Goal: Information Seeking & Learning: Learn about a topic

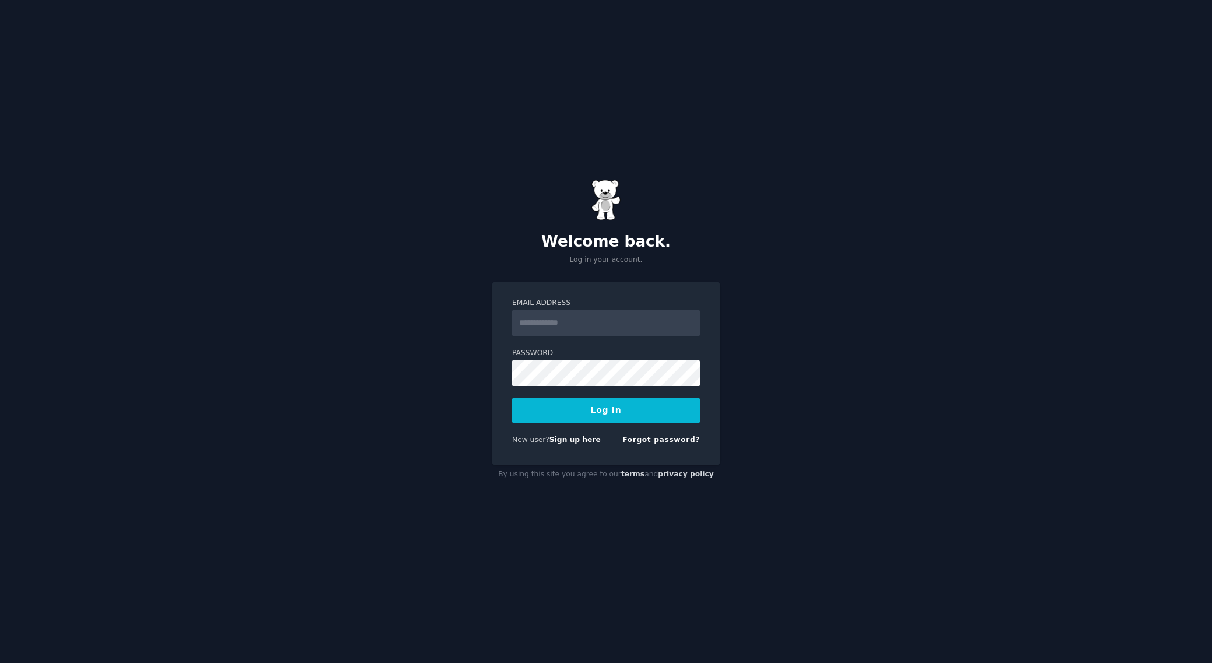
click at [582, 319] on input "Email Address" at bounding box center [606, 323] width 188 height 26
click at [599, 331] on input "Email Address" at bounding box center [606, 323] width 188 height 26
type input "**********"
click at [599, 413] on button "Log In" at bounding box center [606, 411] width 188 height 25
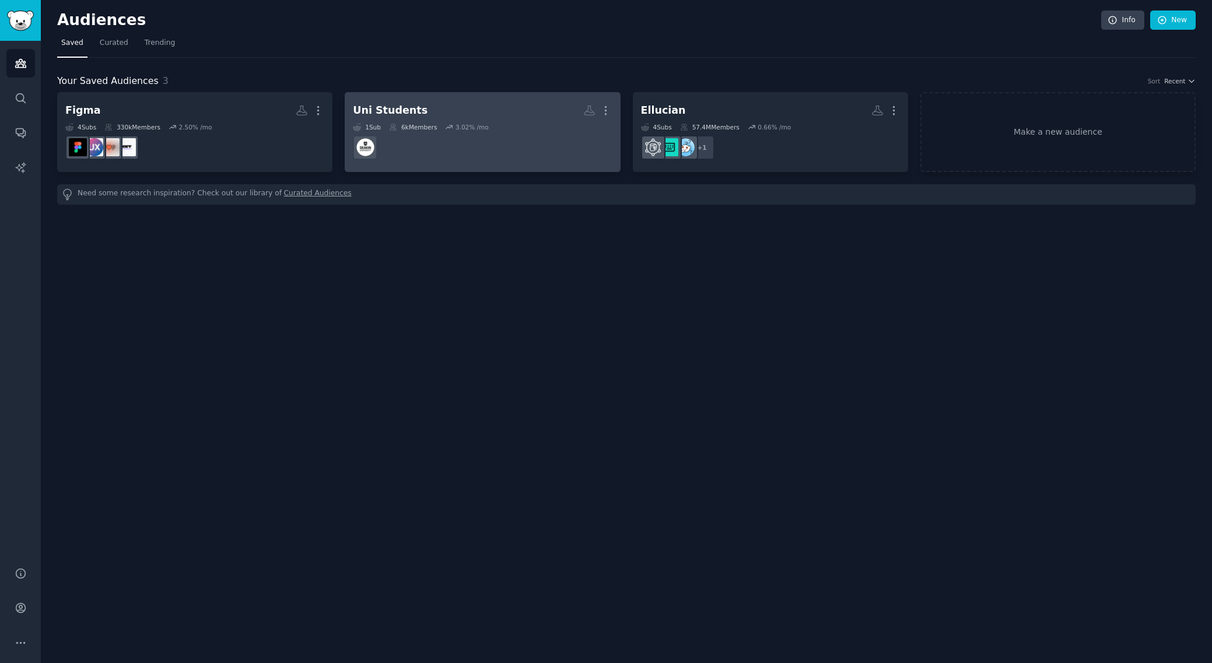
click at [484, 150] on dd at bounding box center [482, 147] width 259 height 33
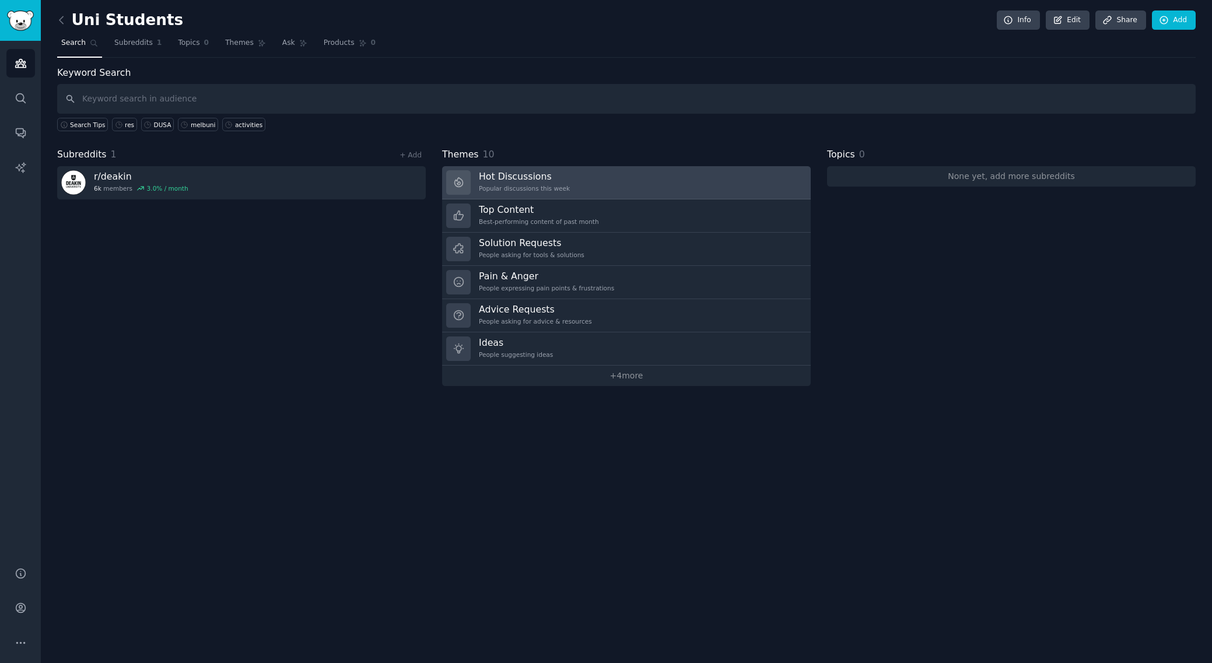
click at [502, 170] on h3 "Hot Discussions" at bounding box center [524, 176] width 91 height 12
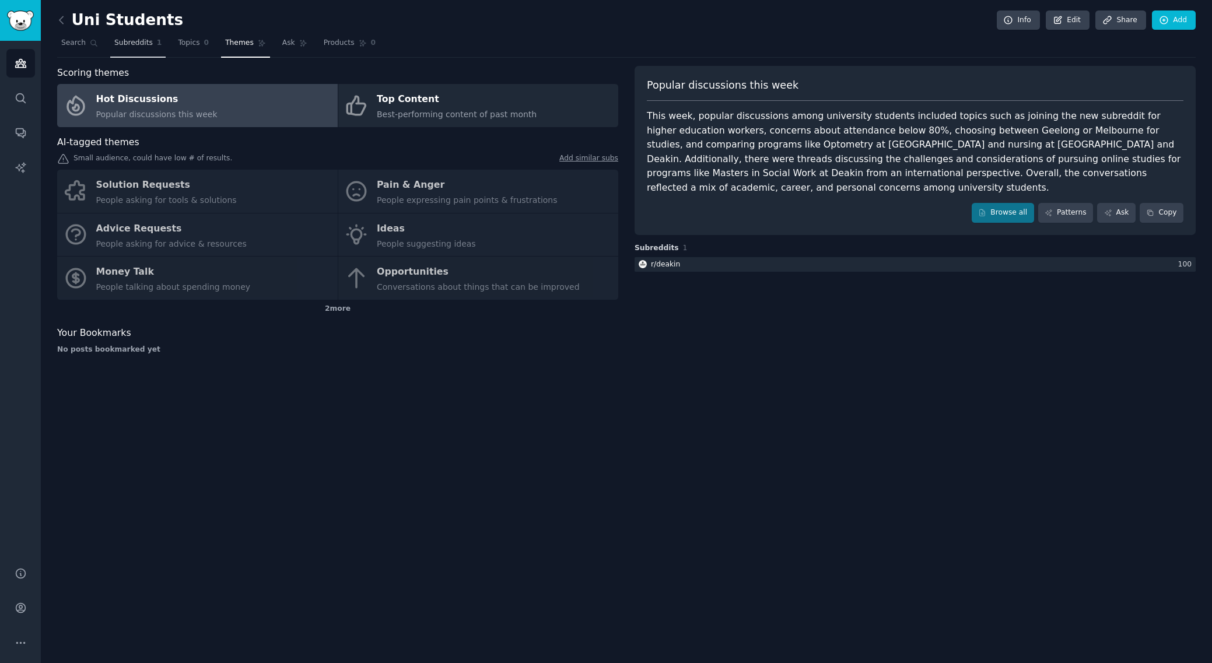
click at [130, 43] on span "Subreddits" at bounding box center [133, 43] width 39 height 11
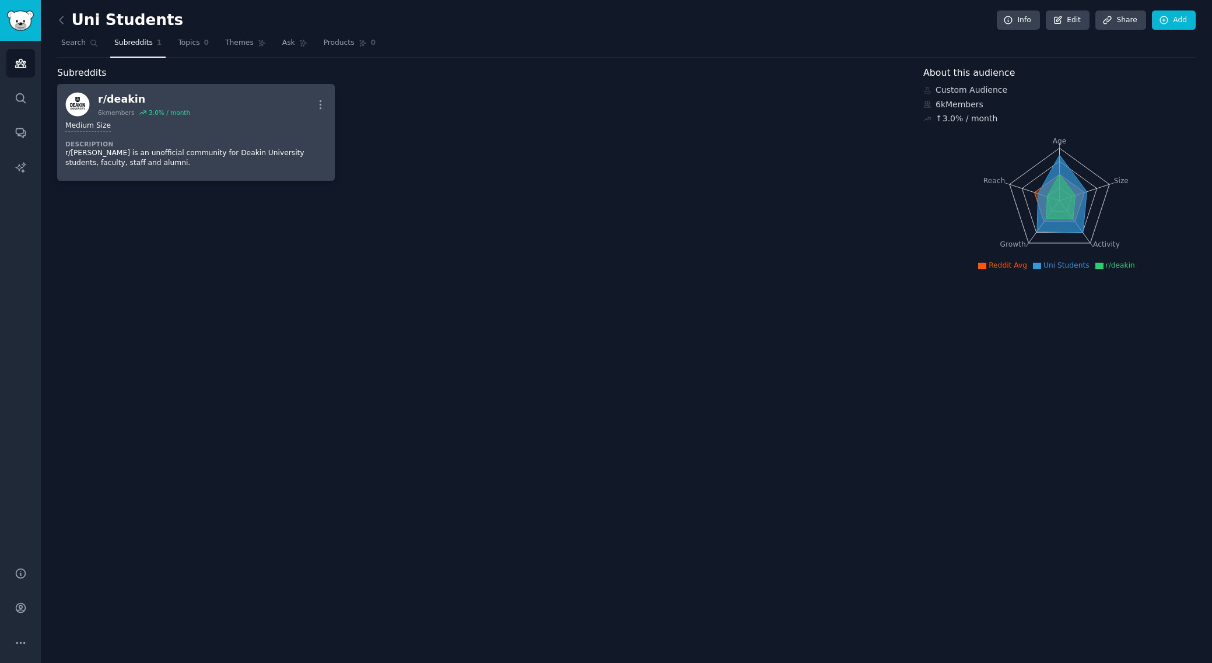
click at [173, 167] on p "r/[PERSON_NAME] is an unofficial community for Deakin University students, facu…" at bounding box center [195, 158] width 261 height 20
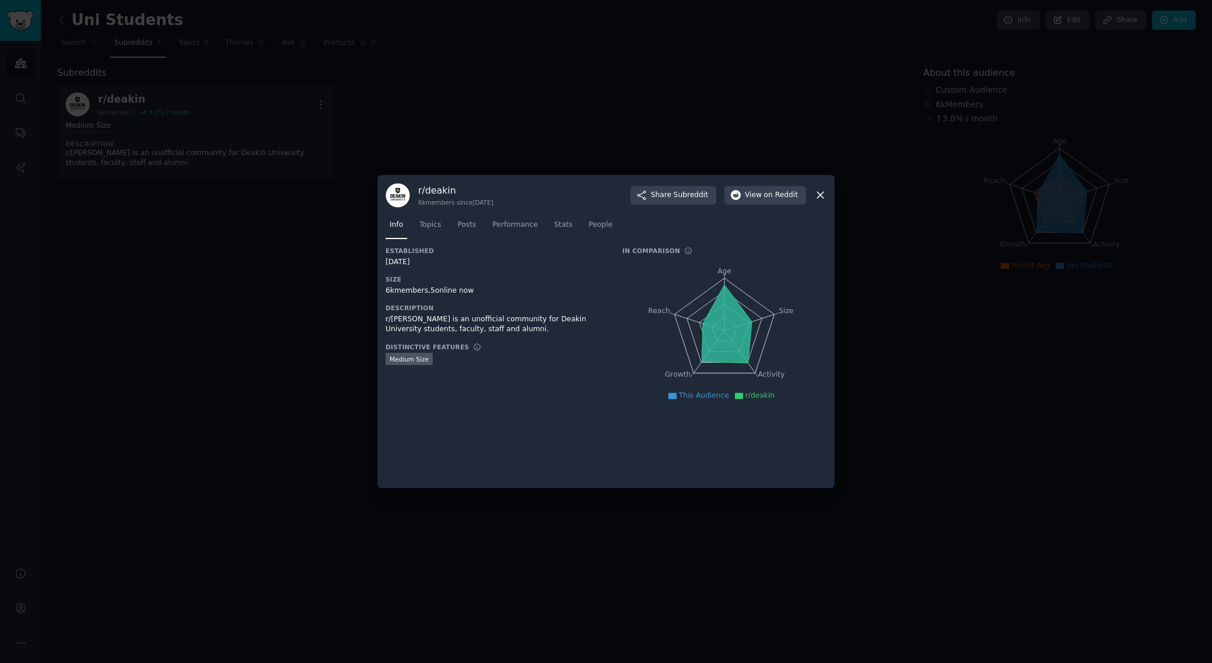
click at [817, 195] on icon at bounding box center [821, 195] width 12 height 12
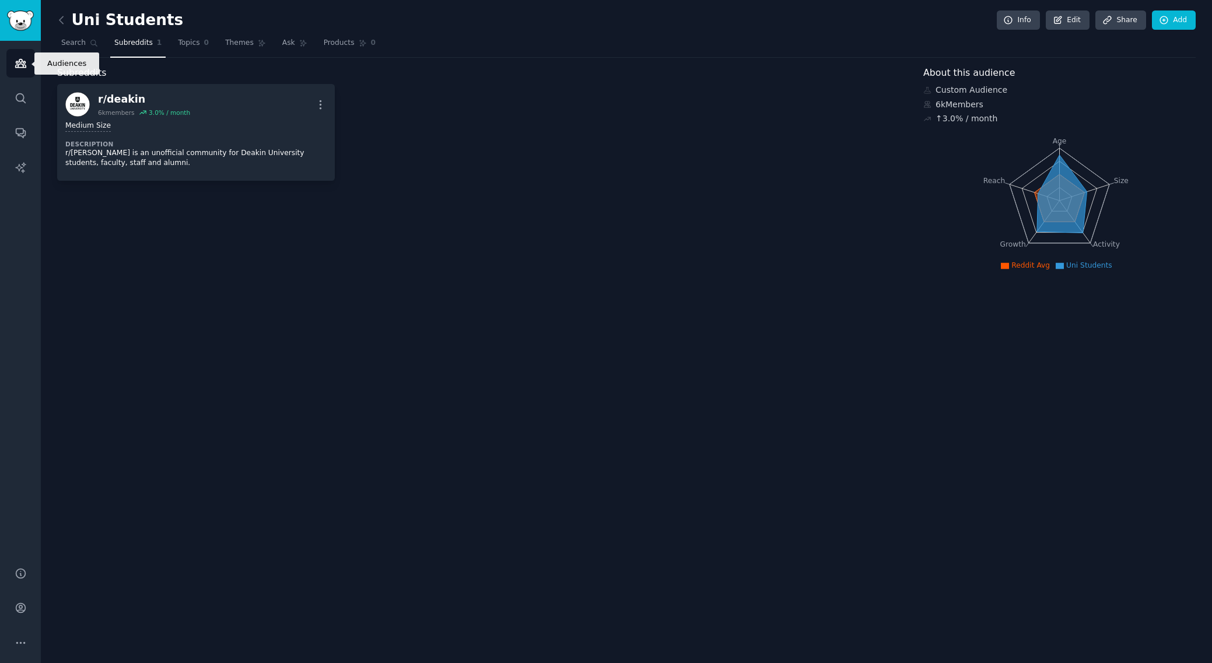
click at [15, 65] on icon "Sidebar" at bounding box center [21, 63] width 12 height 12
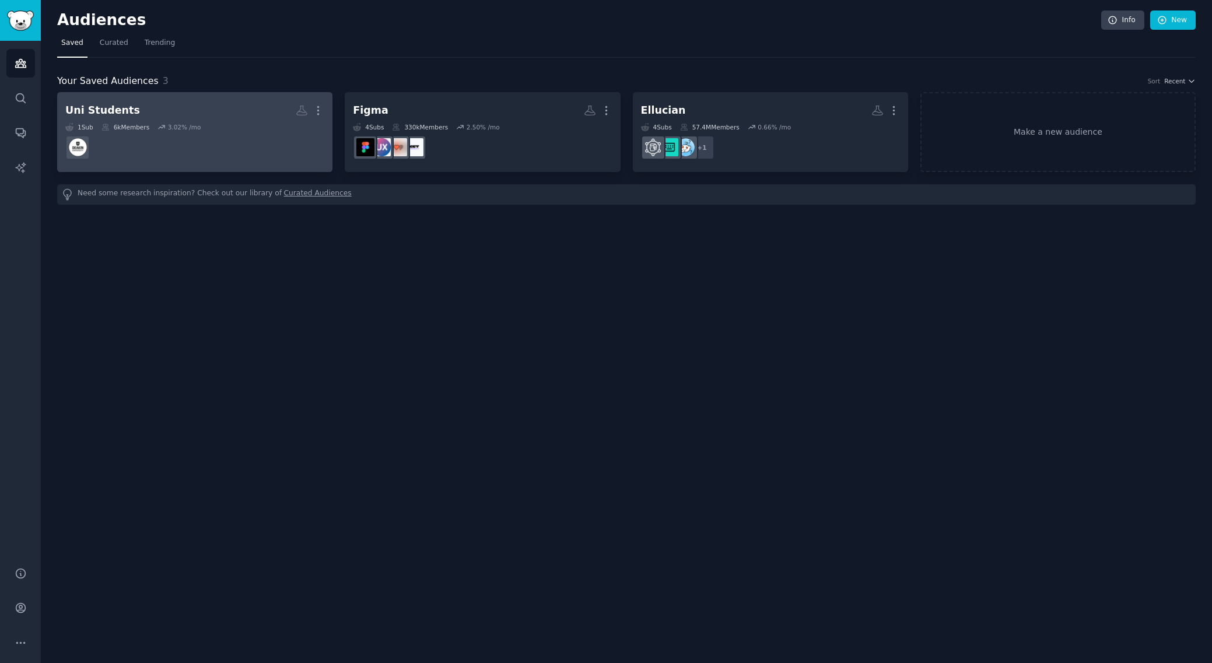
click at [251, 123] on div "1 Sub 6k Members 3.02 % /mo" at bounding box center [194, 127] width 259 height 8
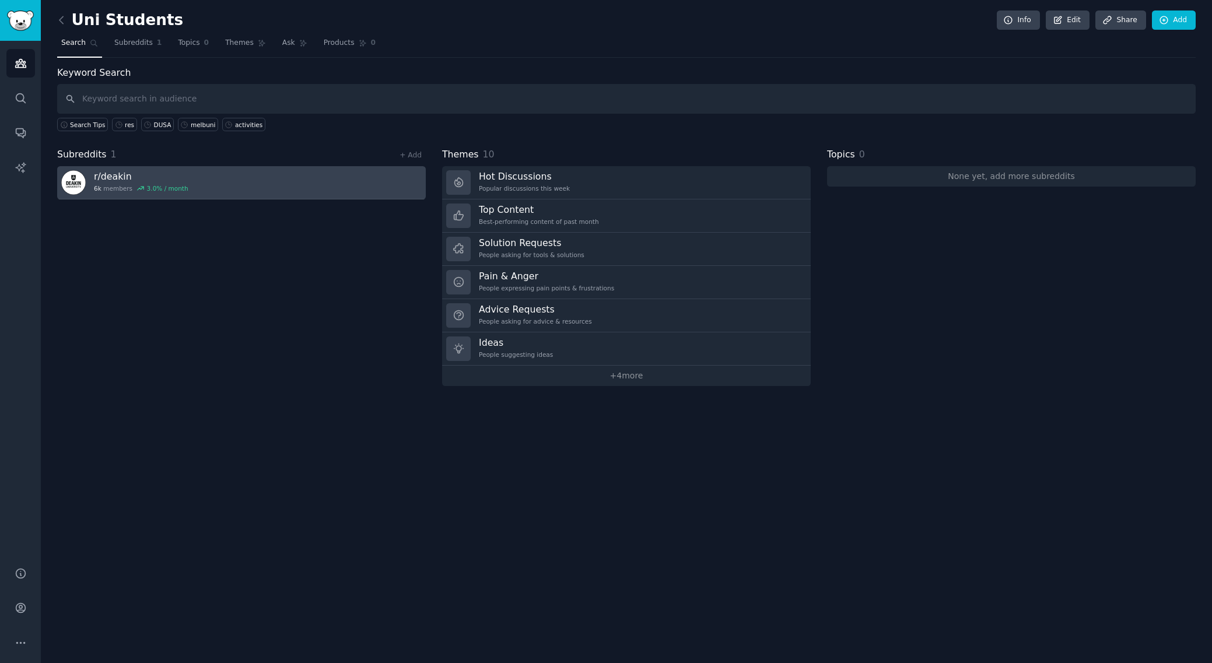
click at [312, 170] on link "r/ deakin 6k members 3.0 % / month" at bounding box center [241, 182] width 369 height 33
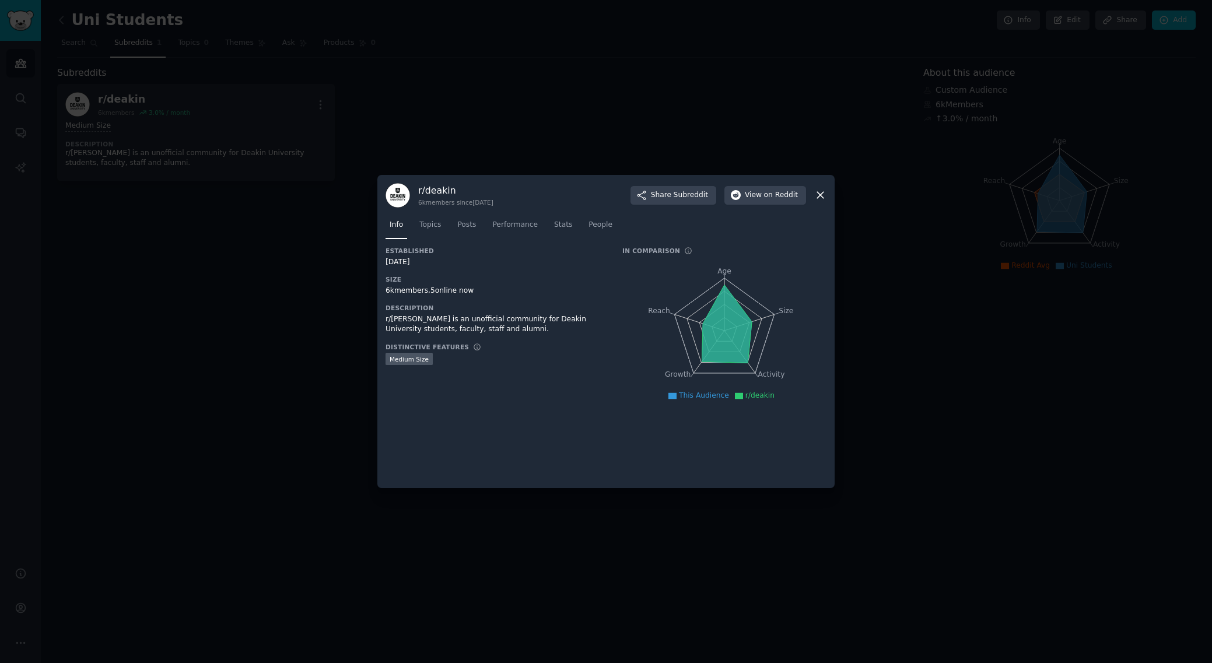
click at [822, 194] on icon at bounding box center [821, 195] width 12 height 12
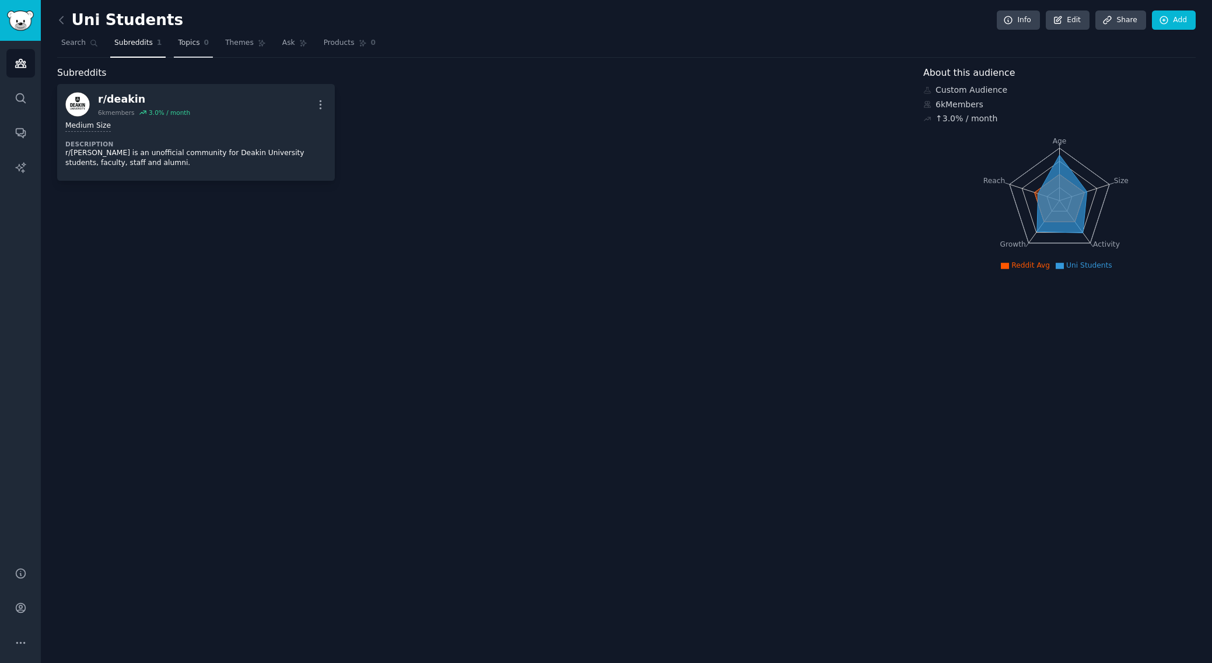
click at [192, 46] on span "Topics" at bounding box center [189, 43] width 22 height 11
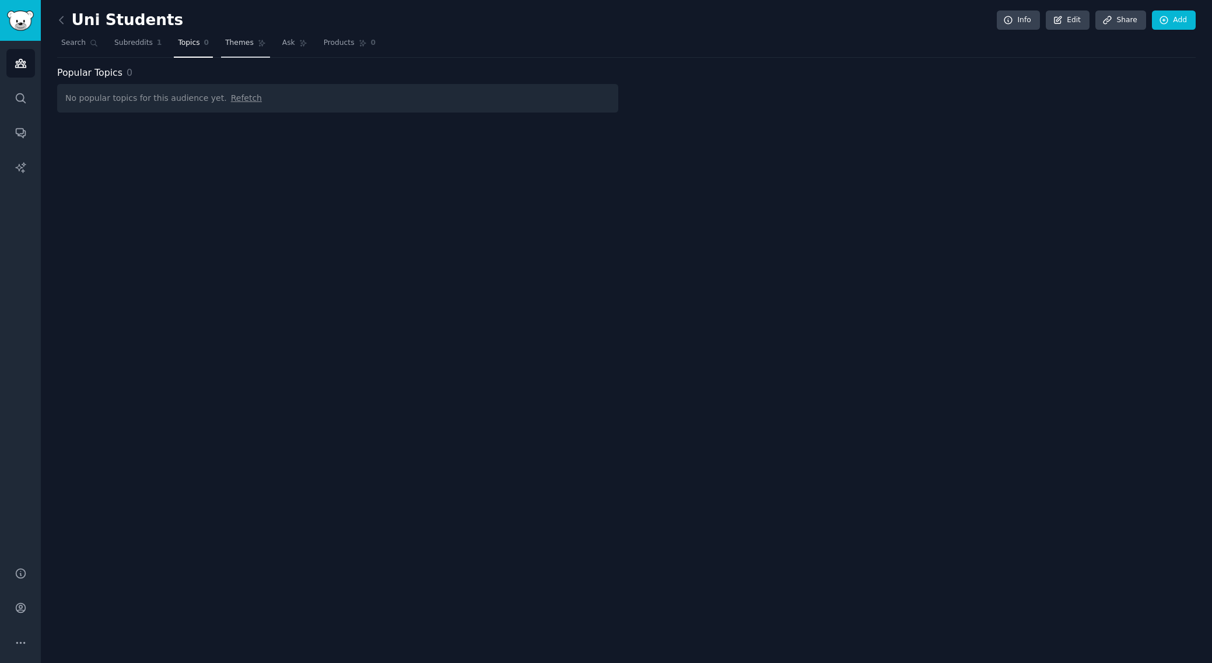
click at [240, 44] on span "Themes" at bounding box center [239, 43] width 29 height 11
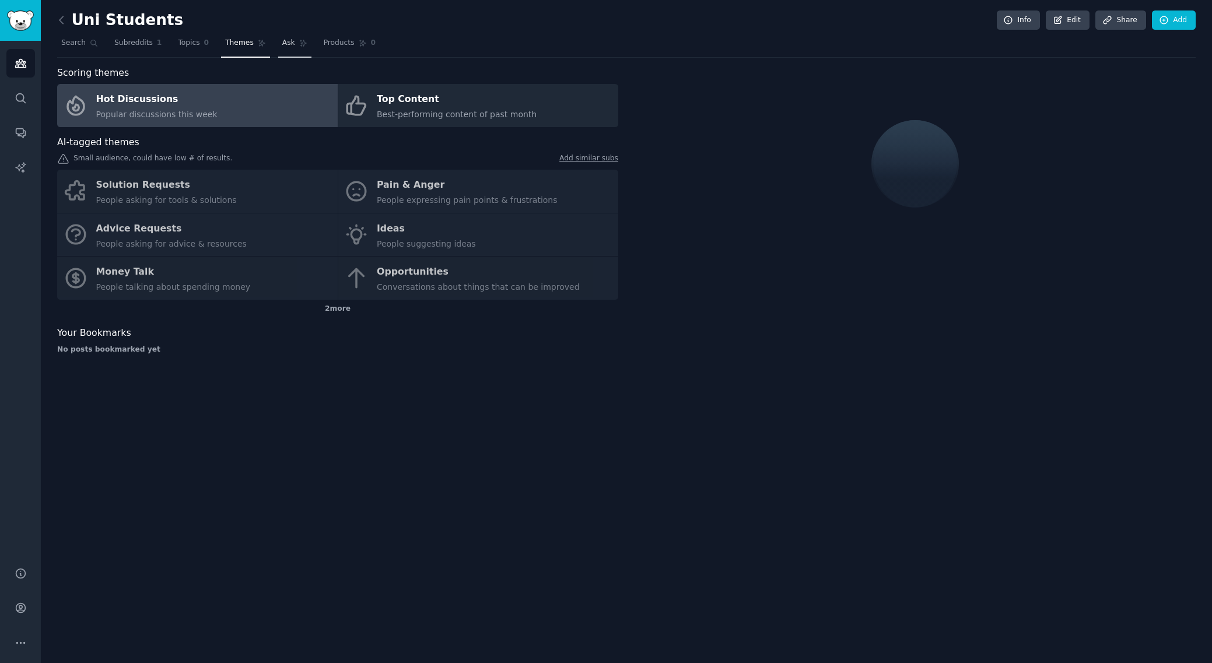
click at [289, 43] on span "Ask" at bounding box center [288, 43] width 13 height 11
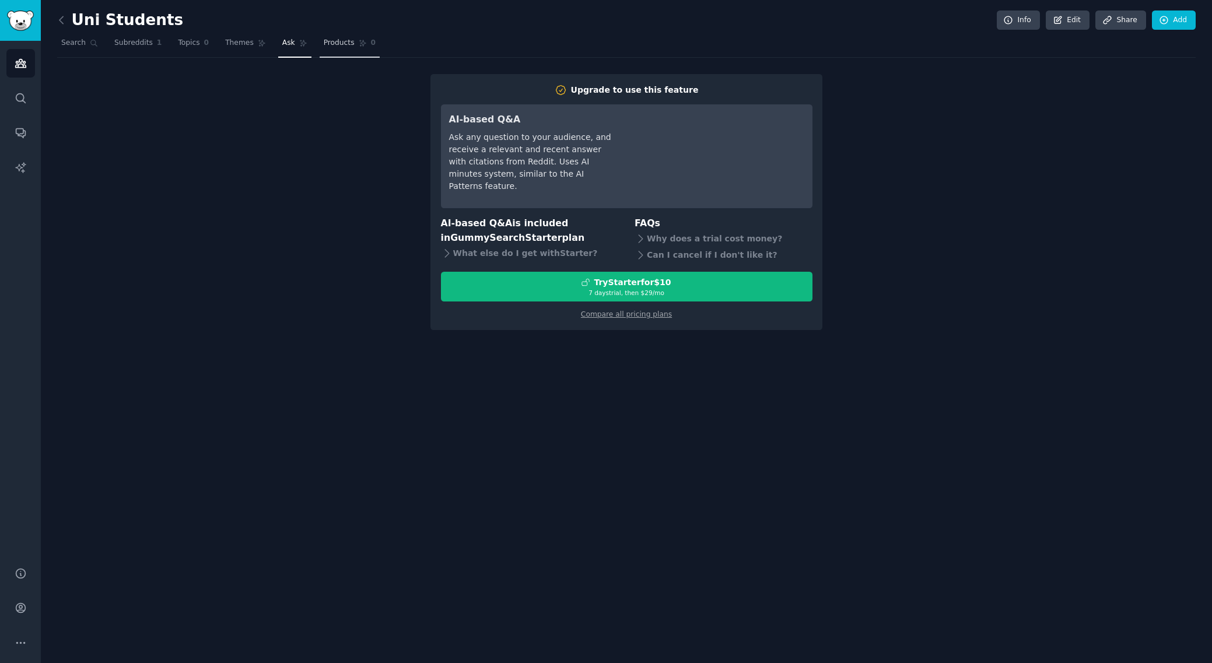
click at [336, 41] on span "Products" at bounding box center [339, 43] width 31 height 11
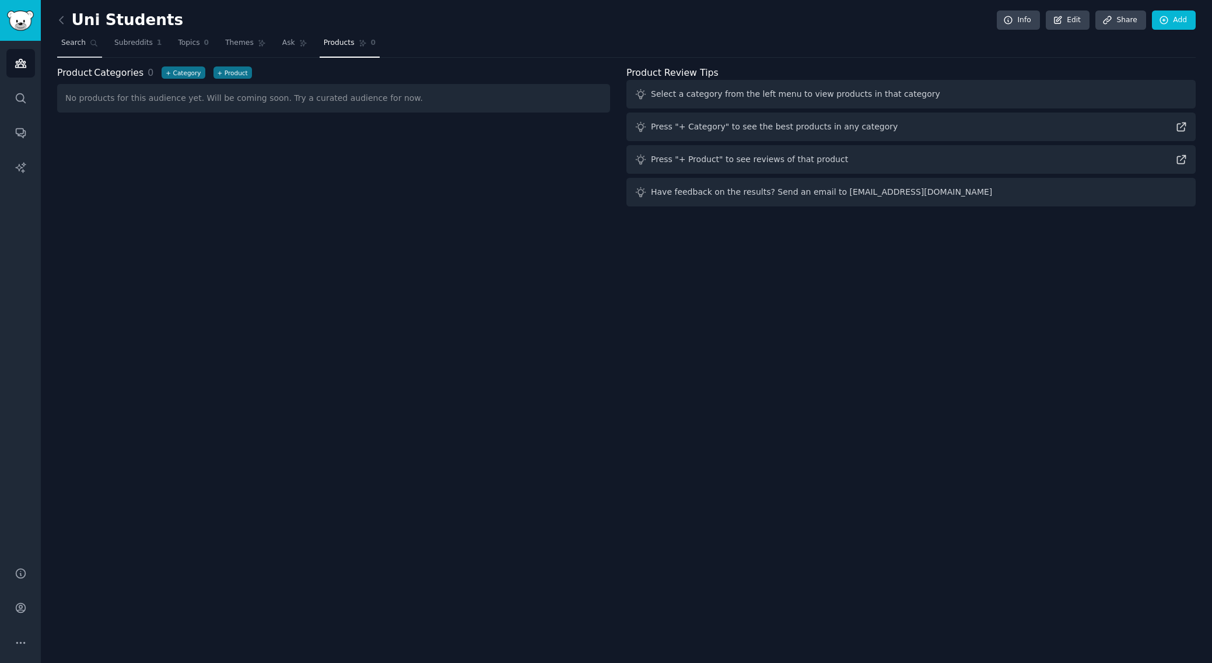
click at [88, 46] on link "Search" at bounding box center [79, 46] width 45 height 24
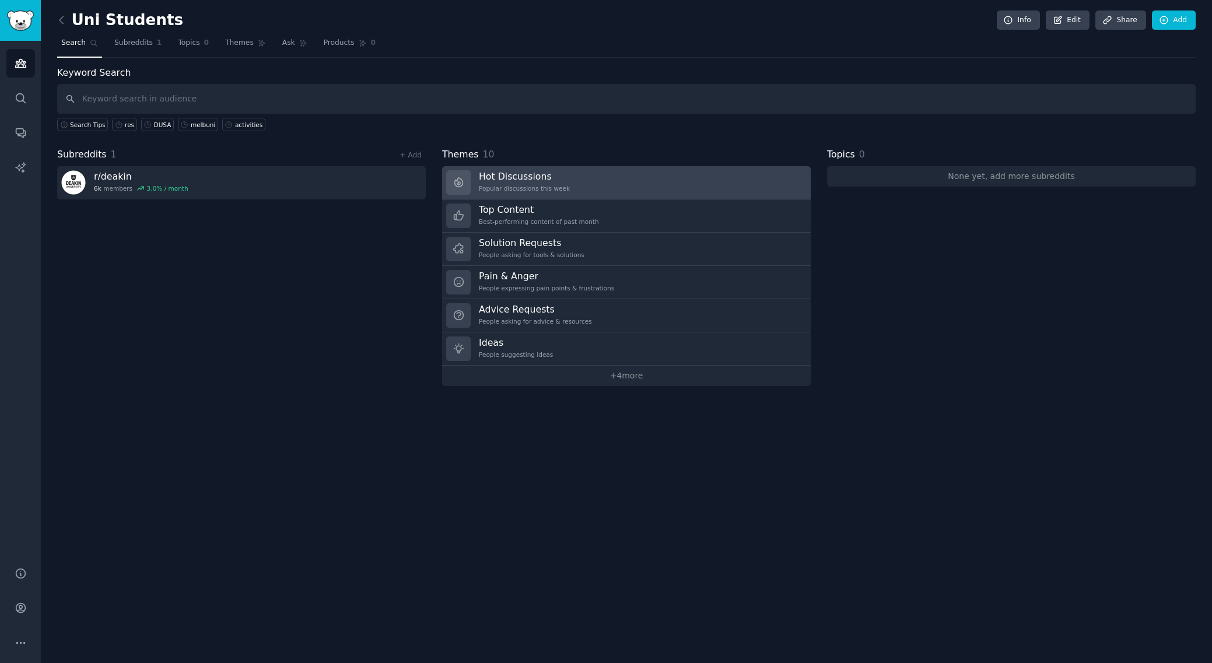
click at [575, 179] on link "Hot Discussions Popular discussions this week" at bounding box center [626, 182] width 369 height 33
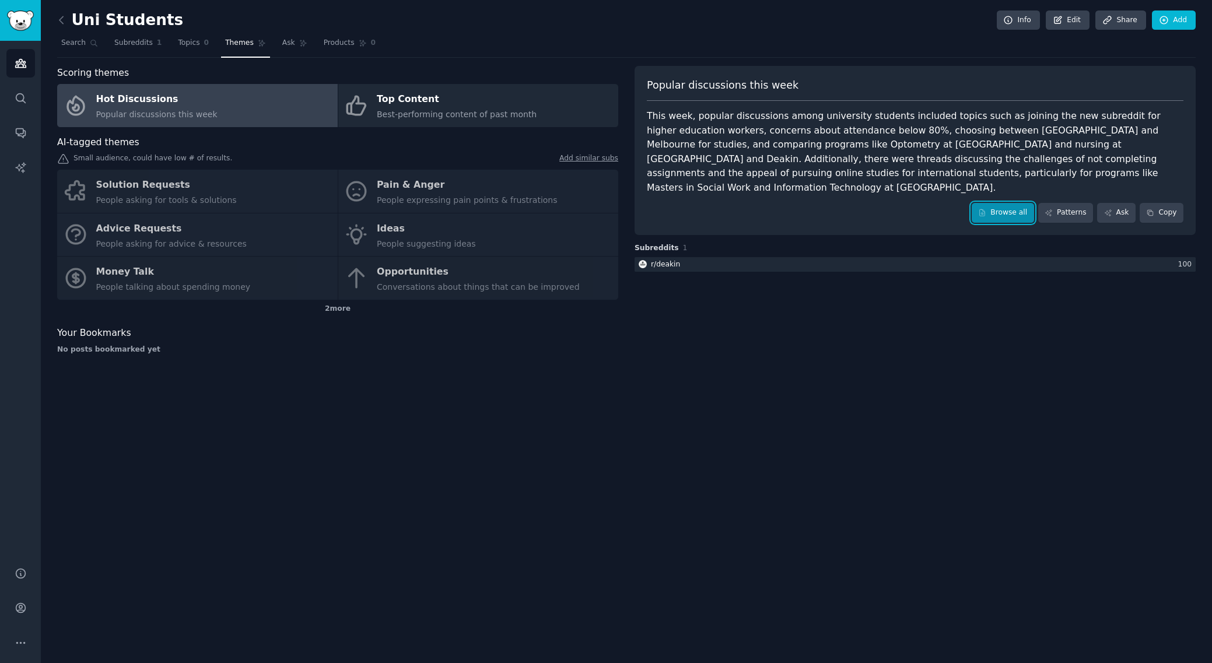
click at [990, 203] on link "Browse all" at bounding box center [1003, 213] width 62 height 20
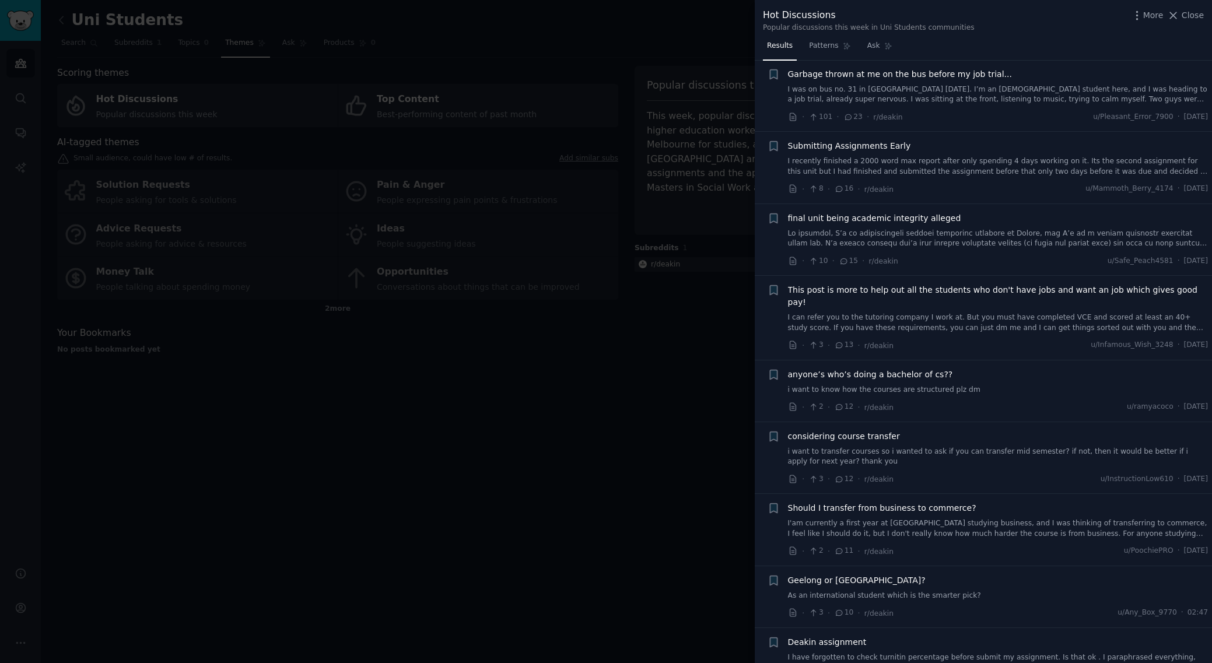
scroll to position [95, 0]
click at [867, 216] on span "final unit being academic integrity alleged" at bounding box center [874, 215] width 173 height 12
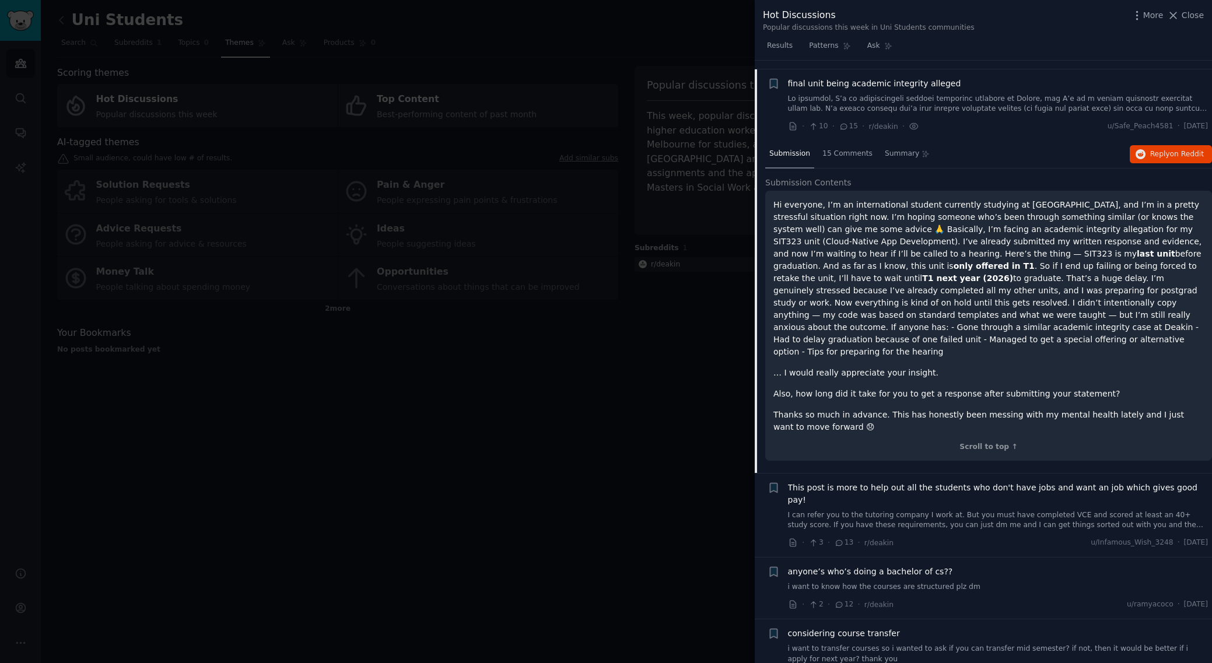
scroll to position [235, 0]
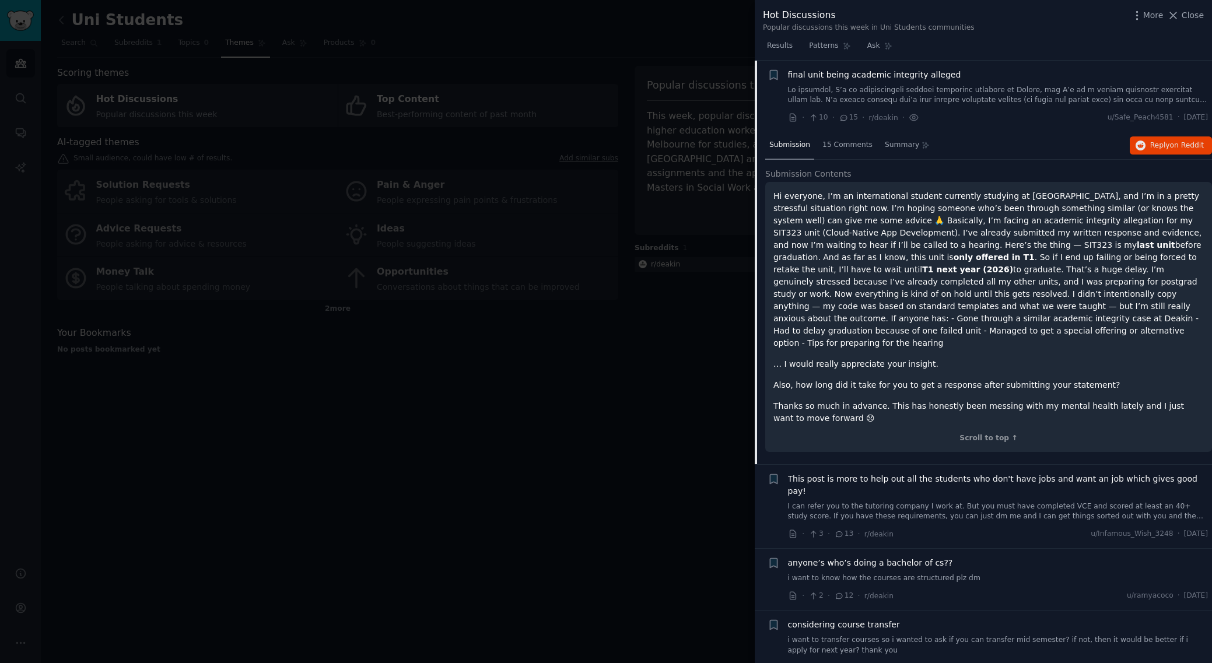
click at [1182, 100] on link at bounding box center [998, 95] width 421 height 20
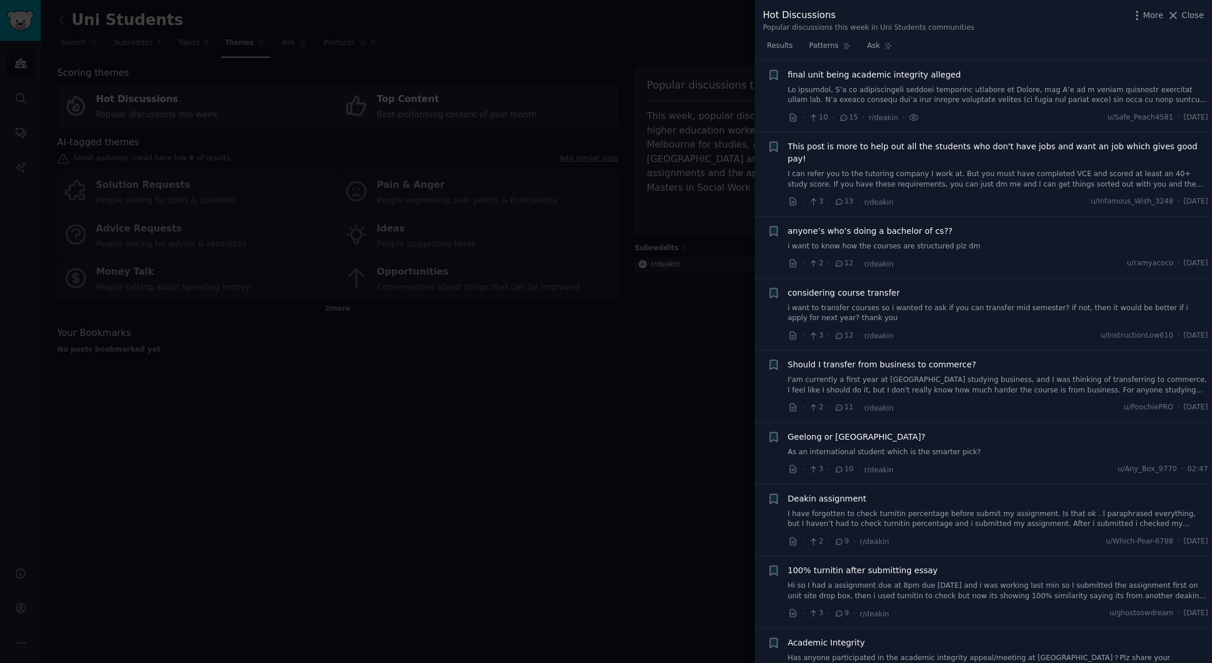
click at [1182, 100] on link at bounding box center [998, 95] width 421 height 20
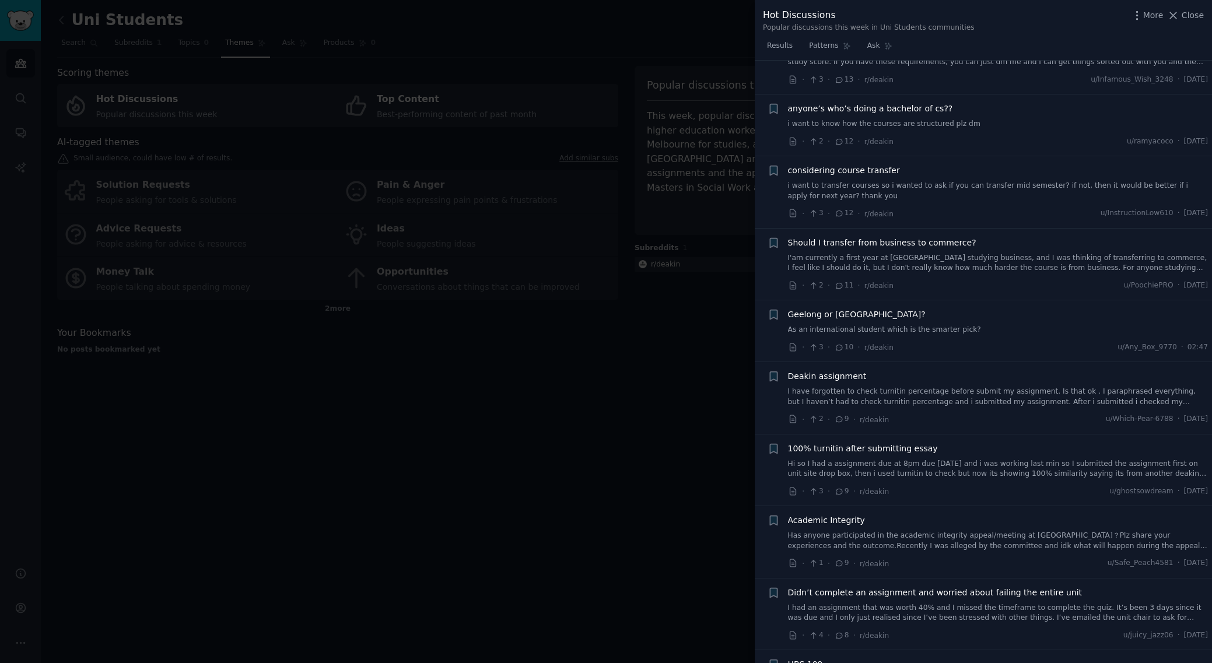
scroll to position [698, 0]
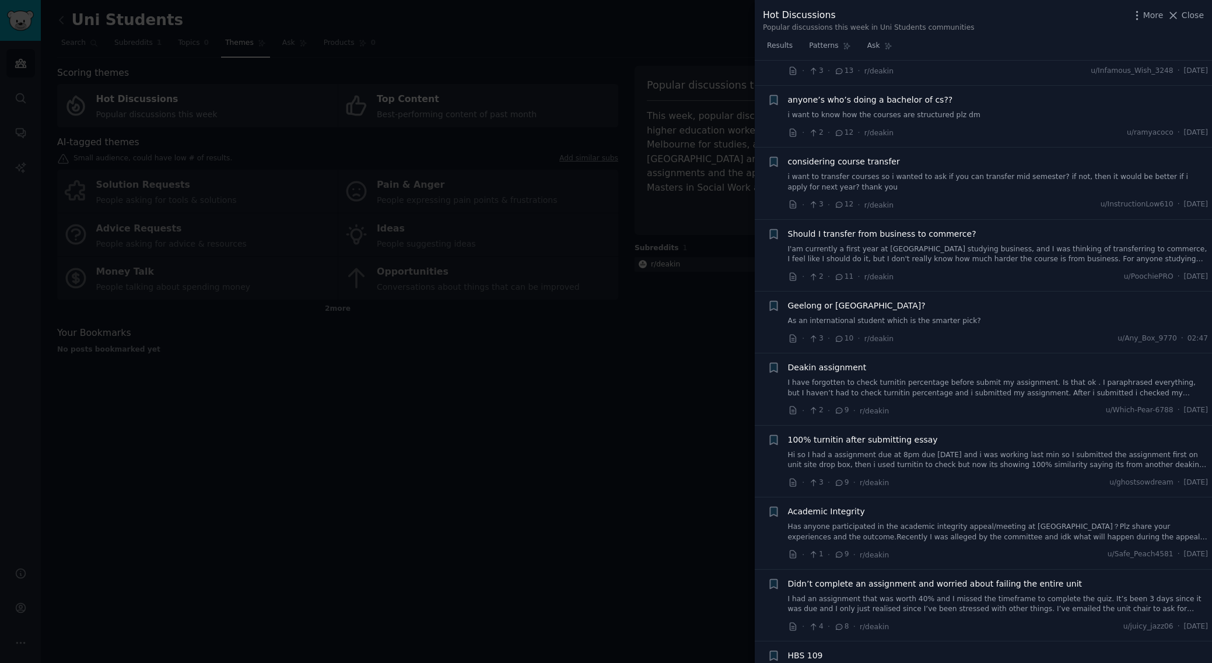
click at [938, 305] on div "Geelong or [GEOGRAPHIC_DATA]? As an international student which is the smarter …" at bounding box center [998, 322] width 421 height 45
click at [937, 316] on link "As an international student which is the smarter pick?" at bounding box center [998, 321] width 421 height 11
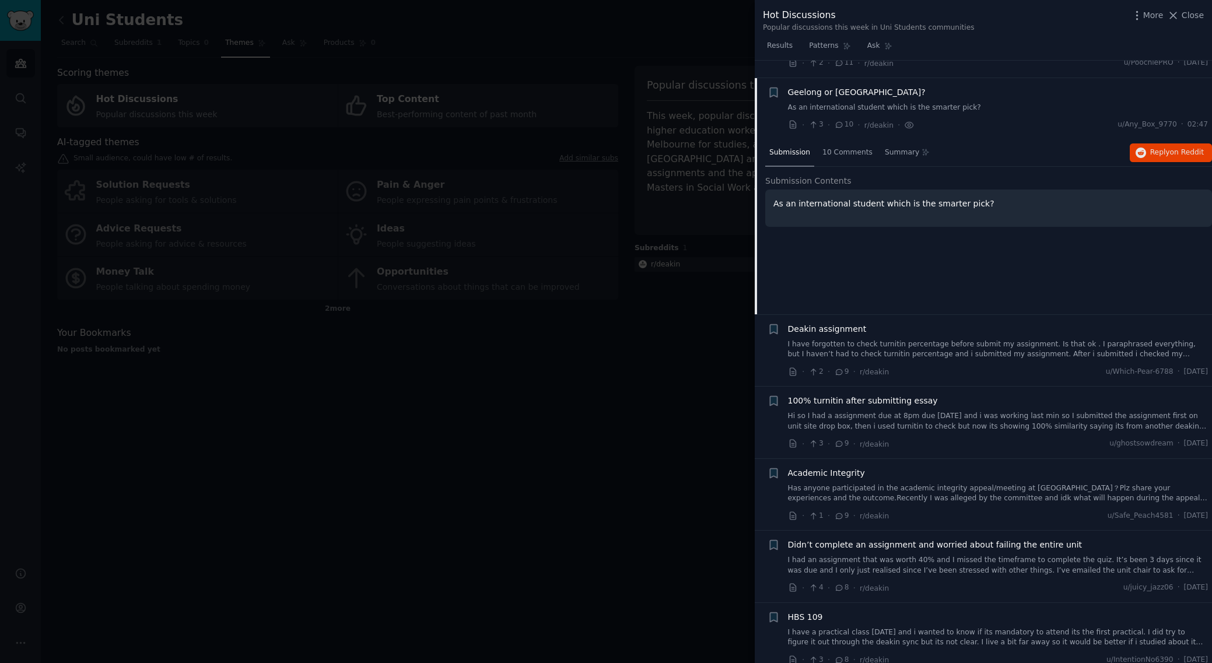
scroll to position [585, 0]
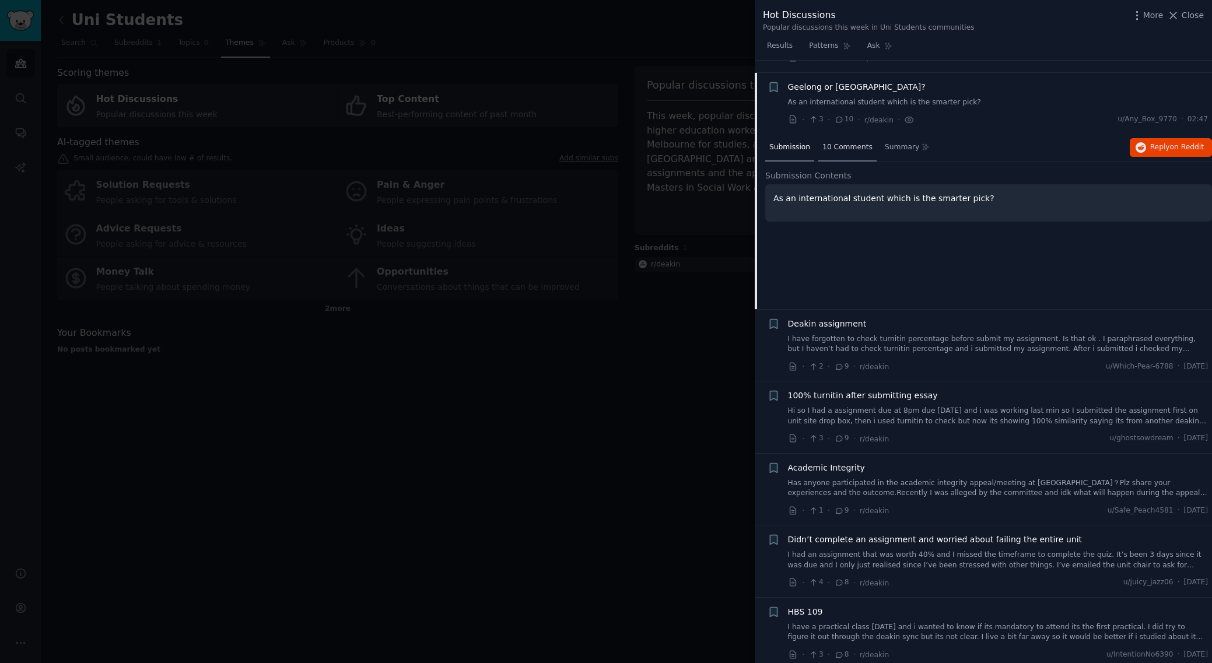
click at [852, 141] on div "10 Comments" at bounding box center [848, 148] width 58 height 28
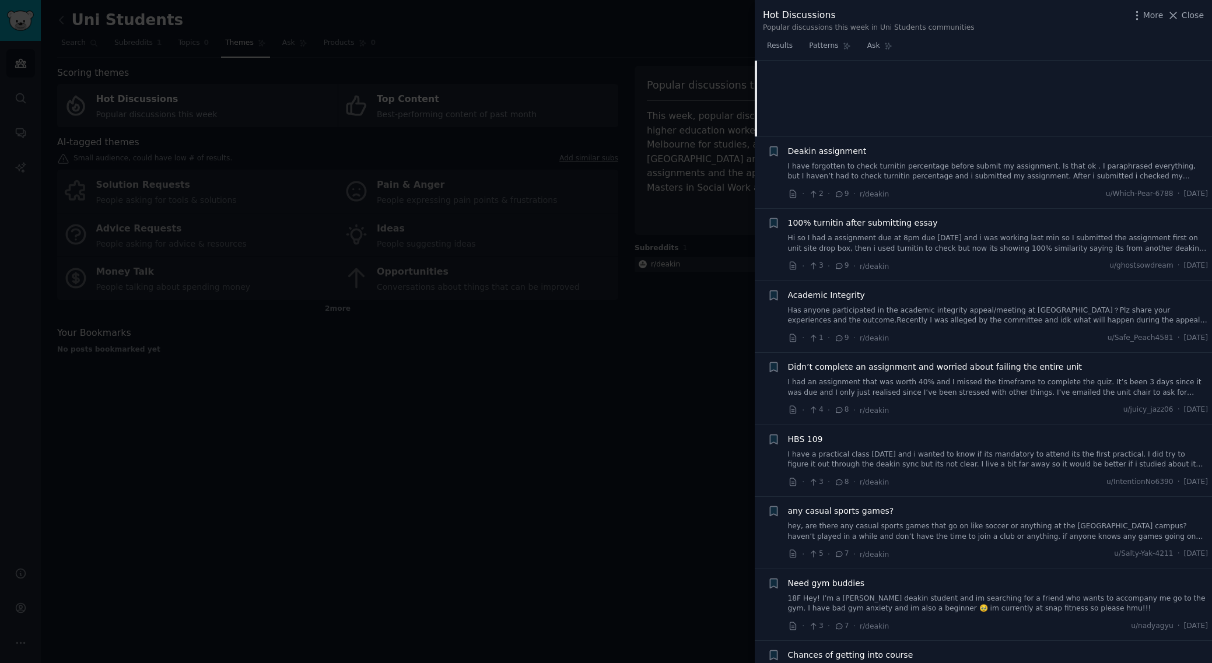
scroll to position [757, 0]
click at [851, 290] on span "Academic Integrity" at bounding box center [826, 296] width 77 height 12
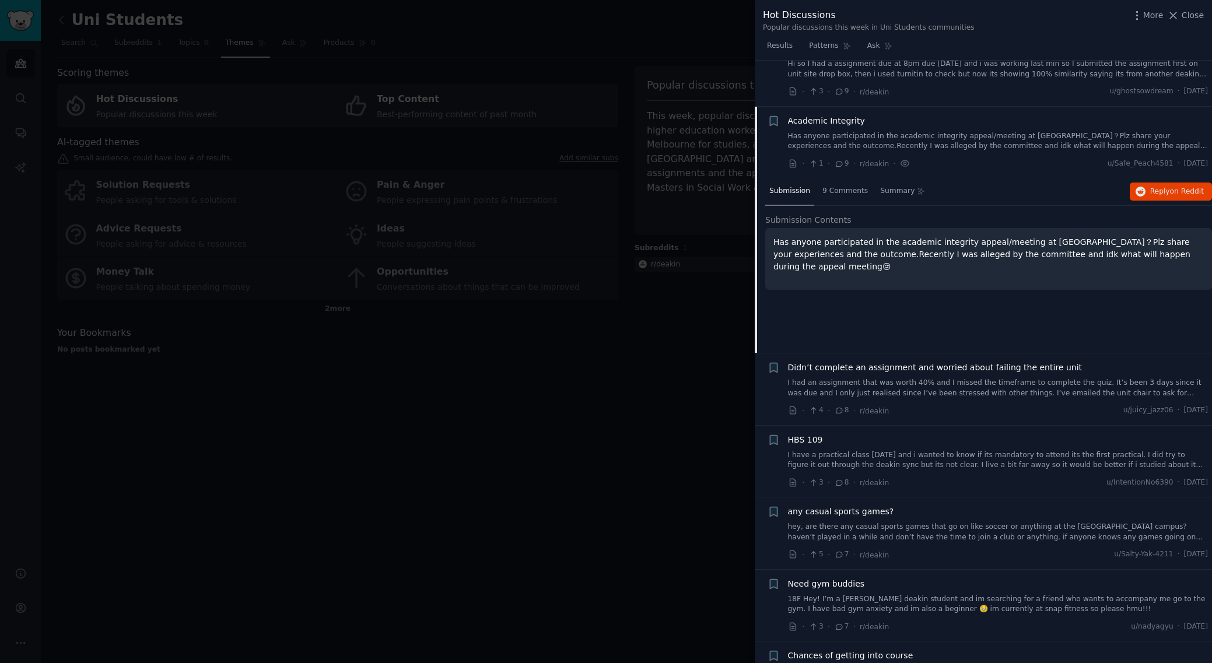
scroll to position [791, 0]
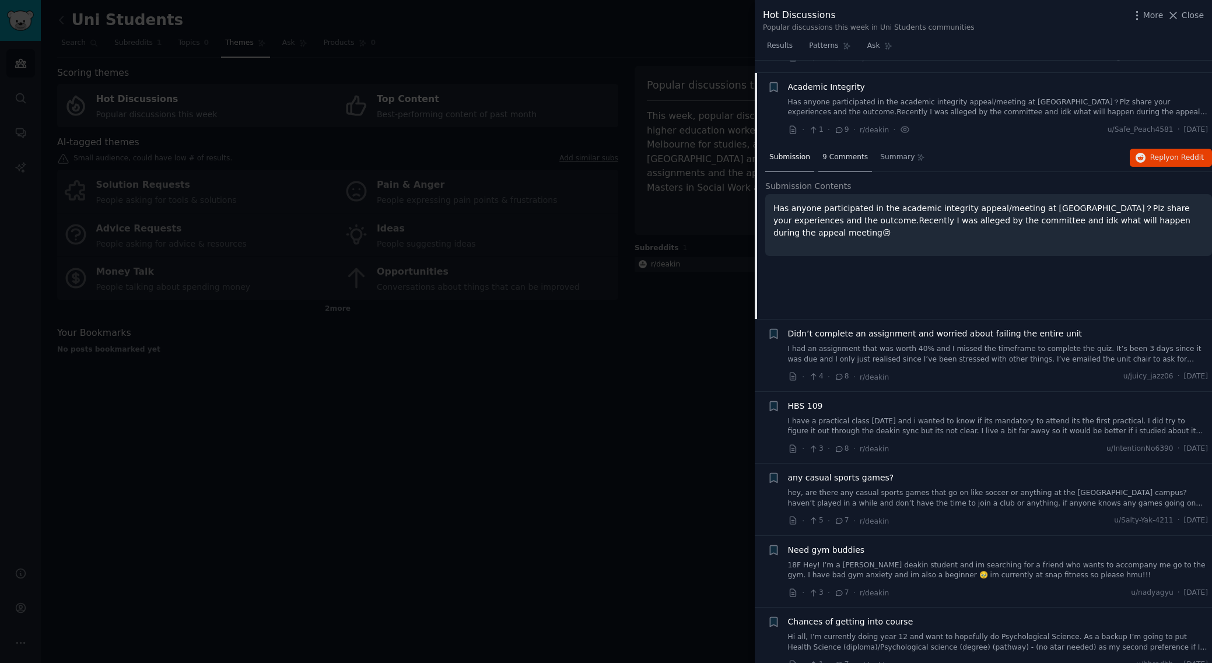
click at [829, 152] on span "9 Comments" at bounding box center [846, 157] width 46 height 11
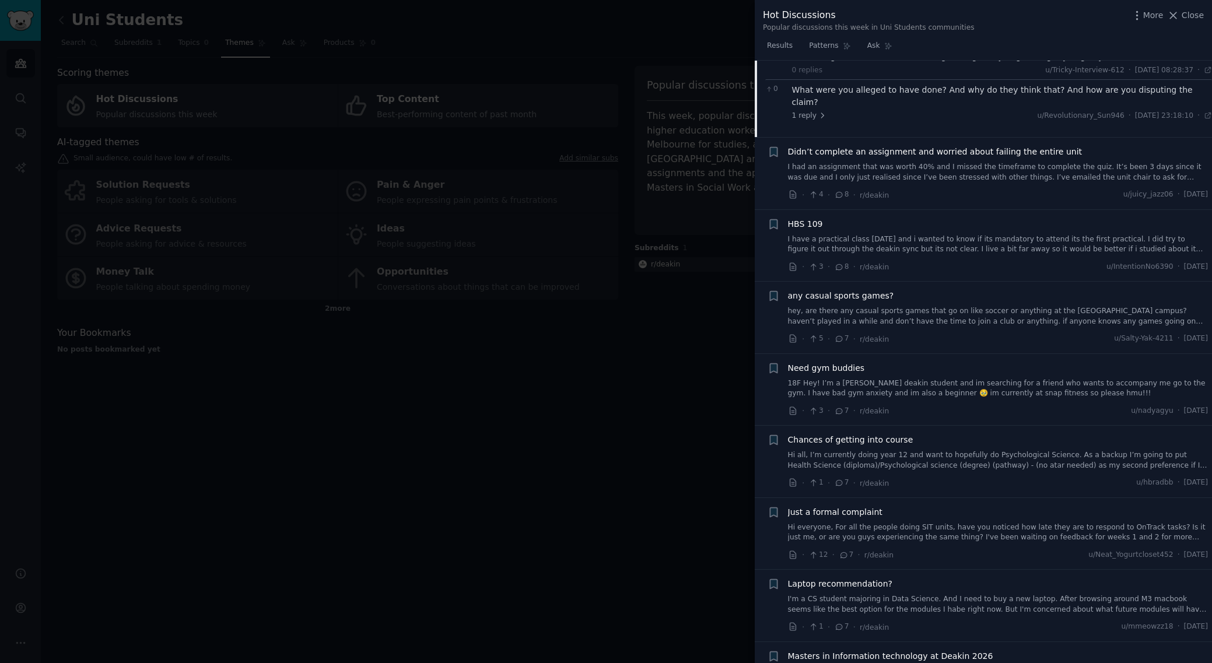
scroll to position [990, 0]
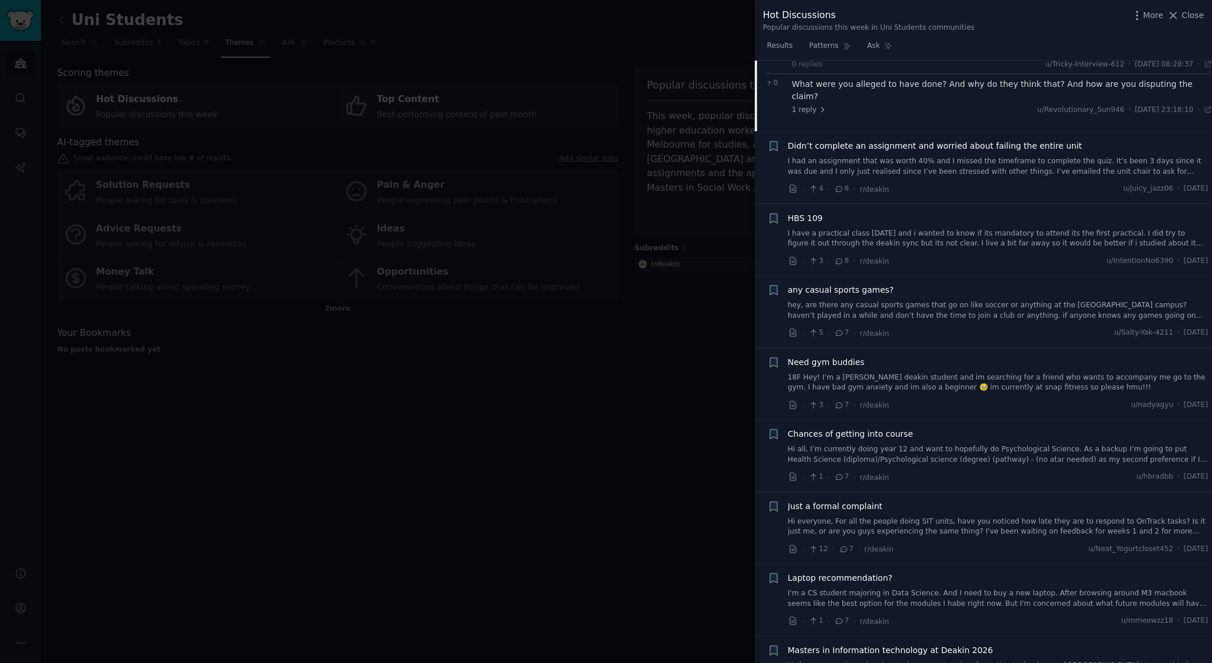
click at [868, 284] on div "any casual sports games? hey, are there any casual sports games that go on like…" at bounding box center [998, 302] width 421 height 37
click at [865, 284] on span "any casual sports games?" at bounding box center [841, 290] width 106 height 12
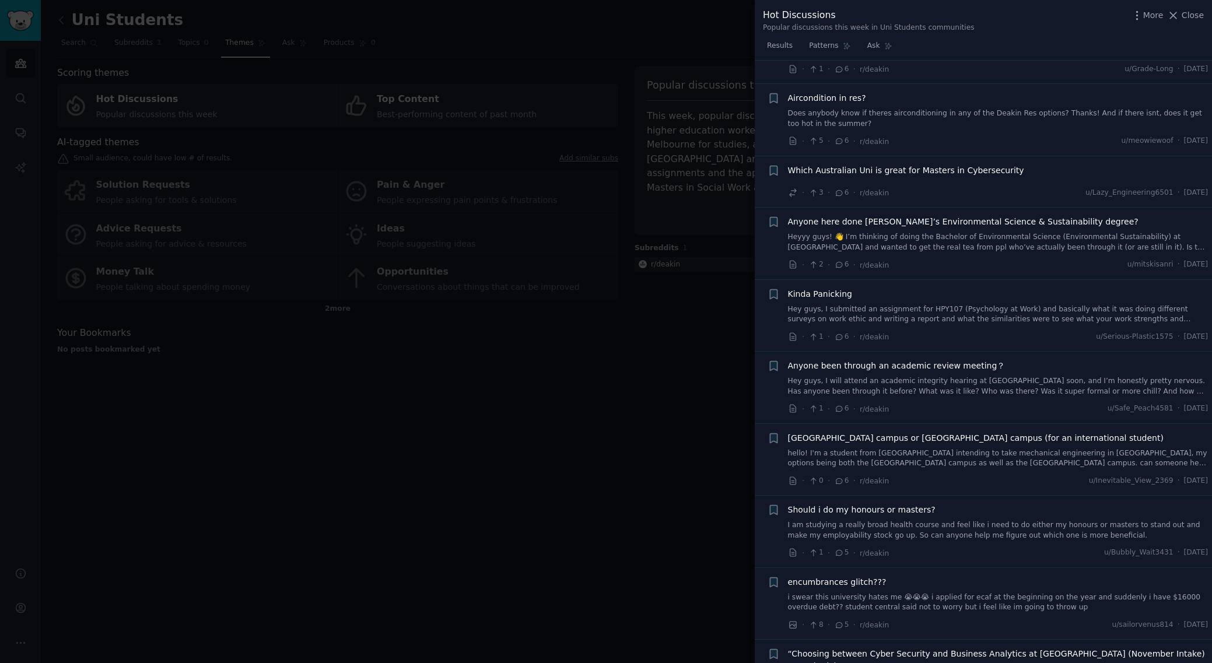
scroll to position [1894, 0]
click at [939, 357] on span "Anyone been through an academic review meeting？" at bounding box center [897, 363] width 218 height 12
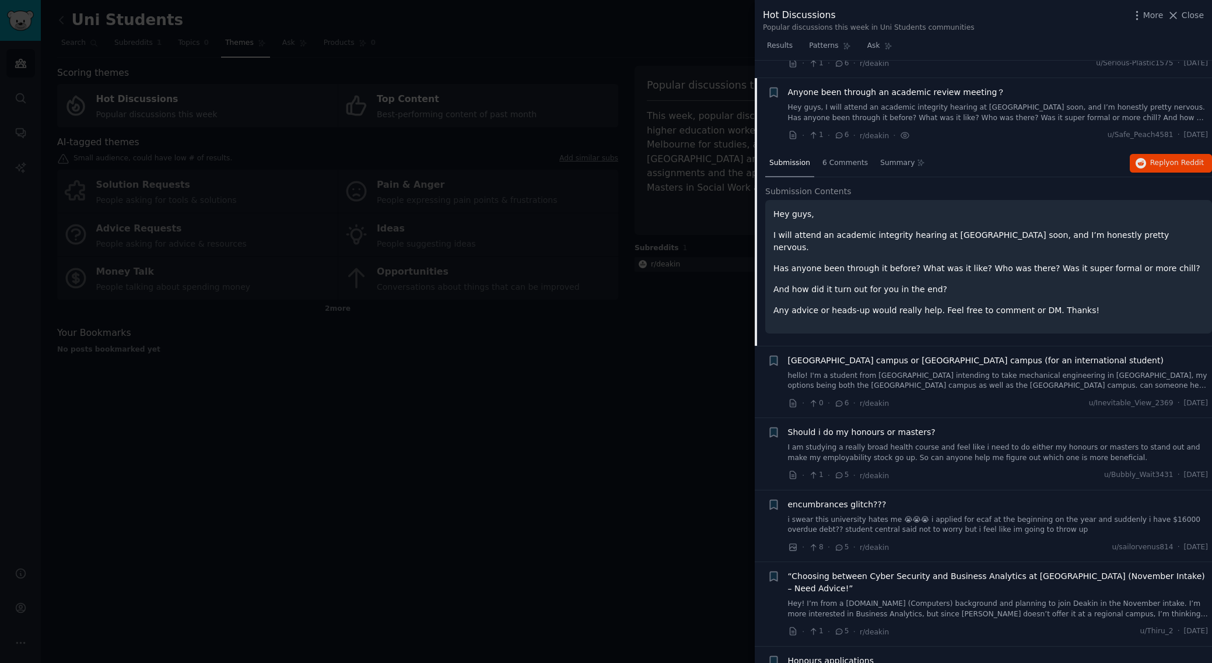
scroll to position [1995, 0]
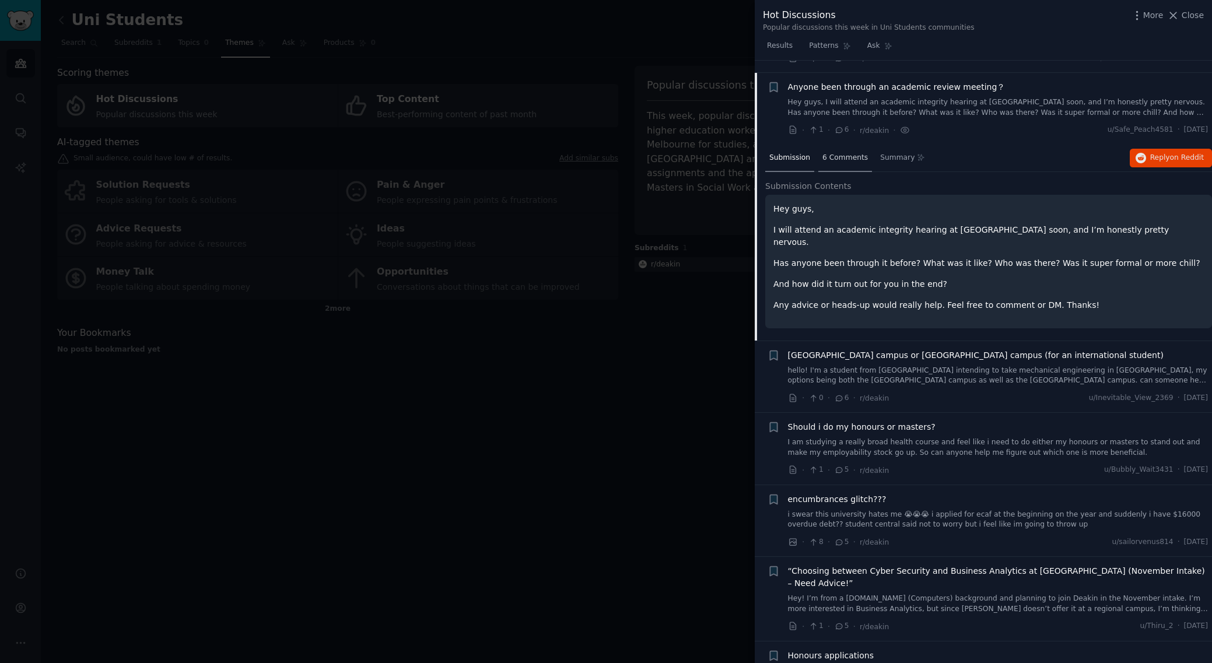
click at [836, 153] on span "6 Comments" at bounding box center [846, 158] width 46 height 11
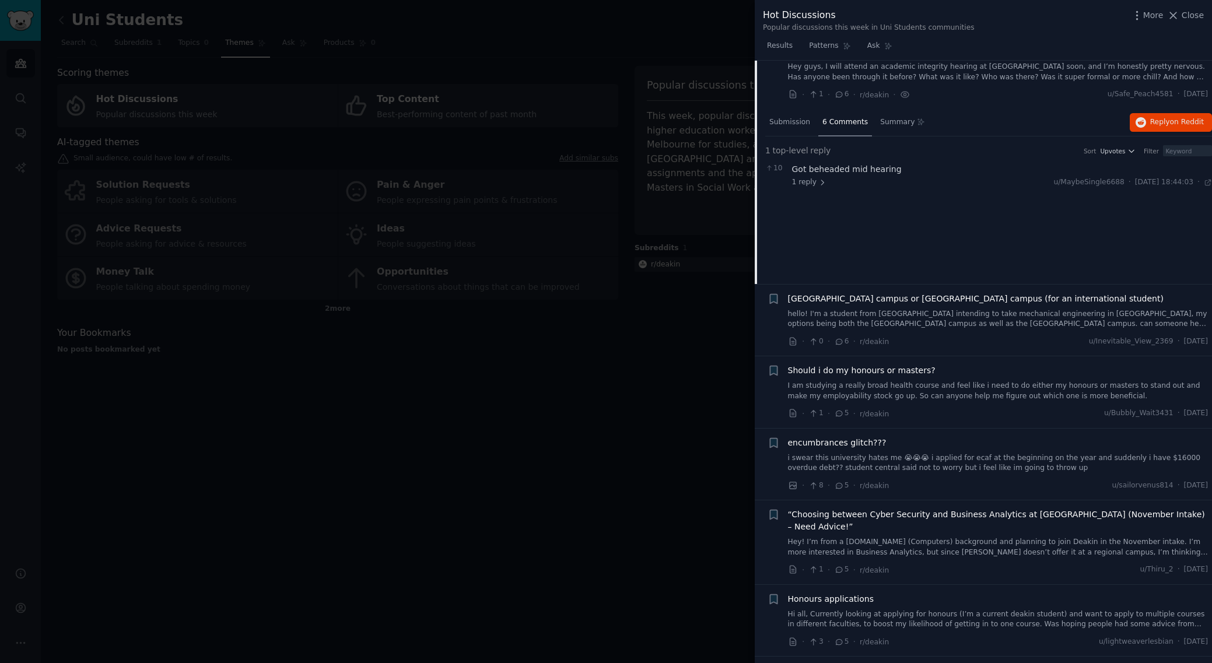
scroll to position [2032, 0]
click at [936, 307] on link "hello! I'm a student from [GEOGRAPHIC_DATA] intending to take mechanical engine…" at bounding box center [998, 317] width 421 height 20
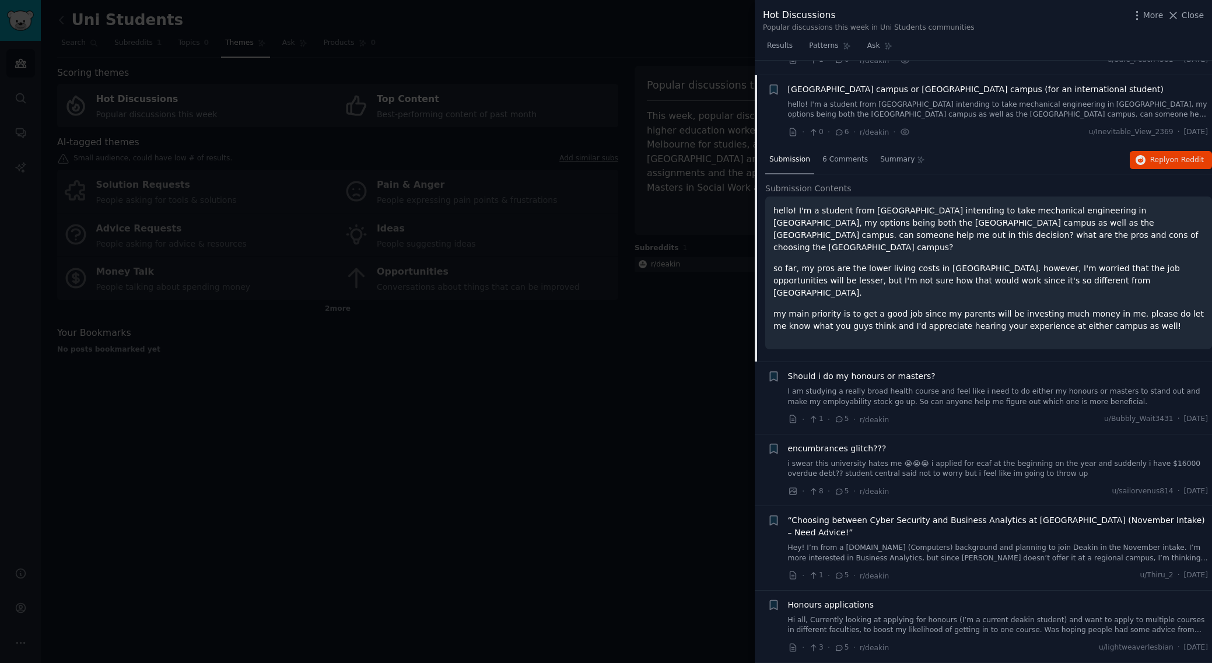
scroll to position [2067, 0]
click at [849, 152] on span "6 Comments" at bounding box center [846, 157] width 46 height 11
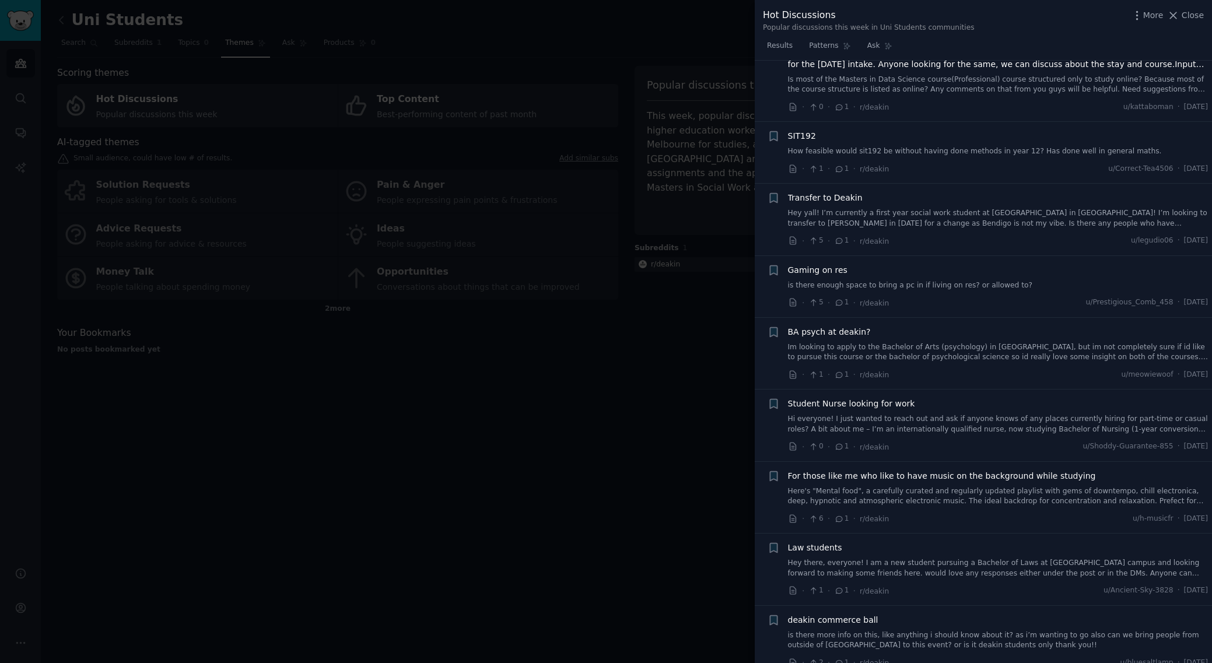
scroll to position [5022, 0]
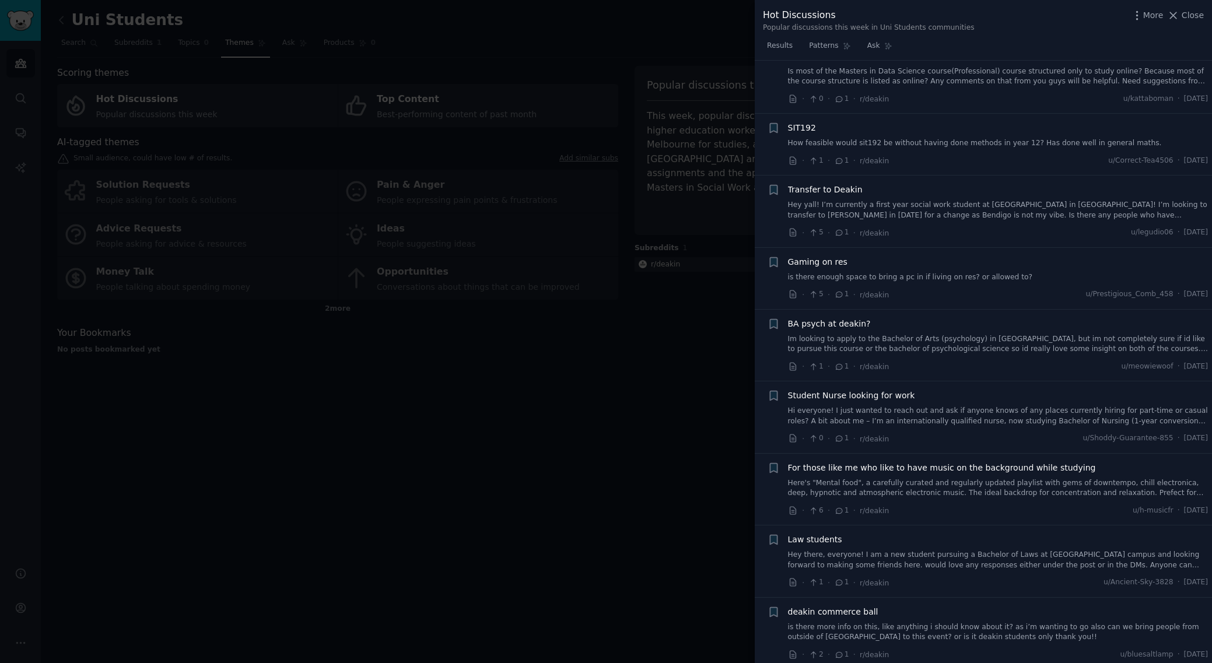
click at [832, 256] on span "Gaming on res" at bounding box center [818, 262] width 60 height 12
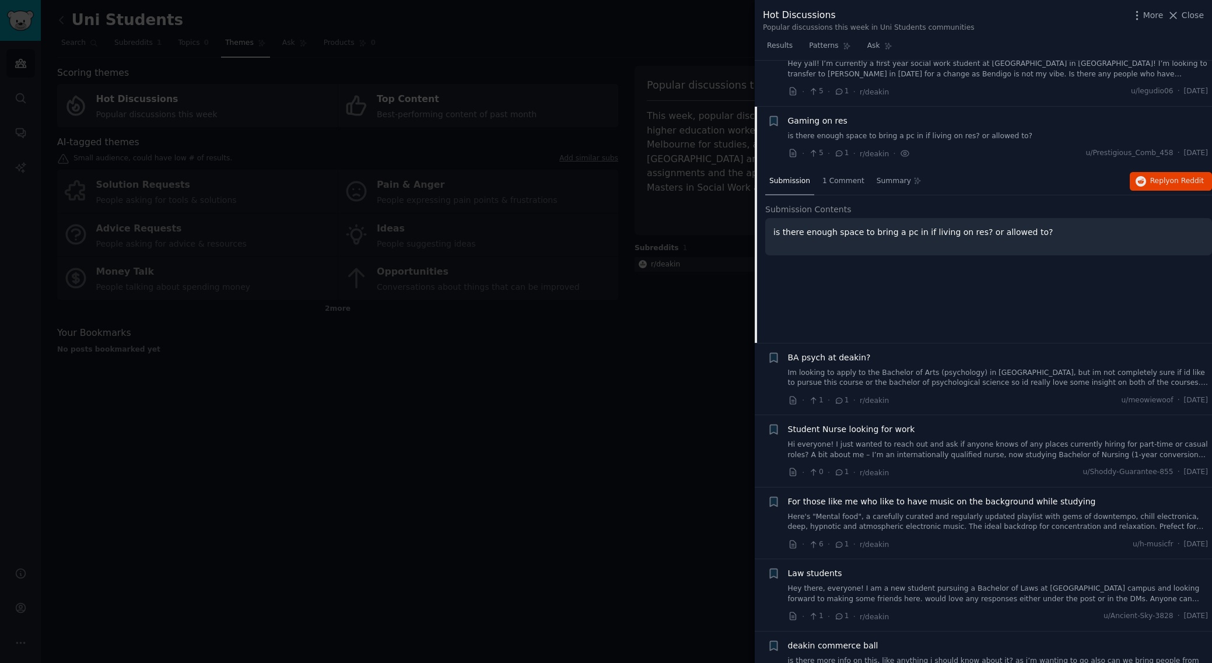
scroll to position [4941, 0]
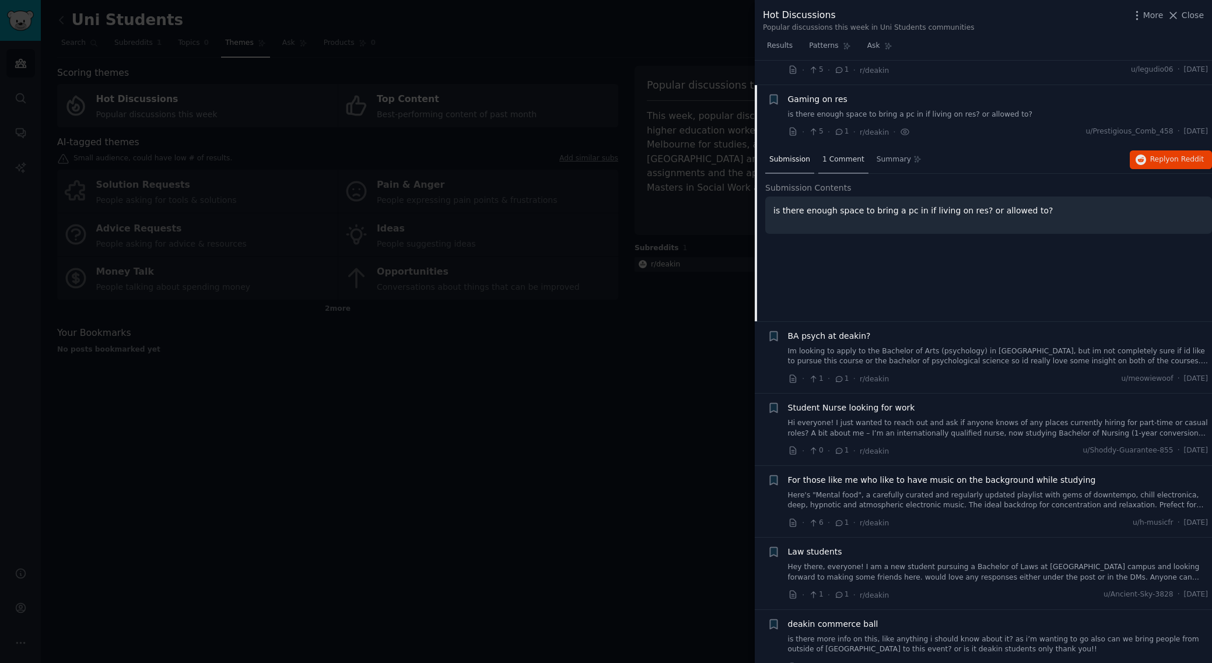
click at [831, 155] on span "1 Comment" at bounding box center [844, 160] width 42 height 11
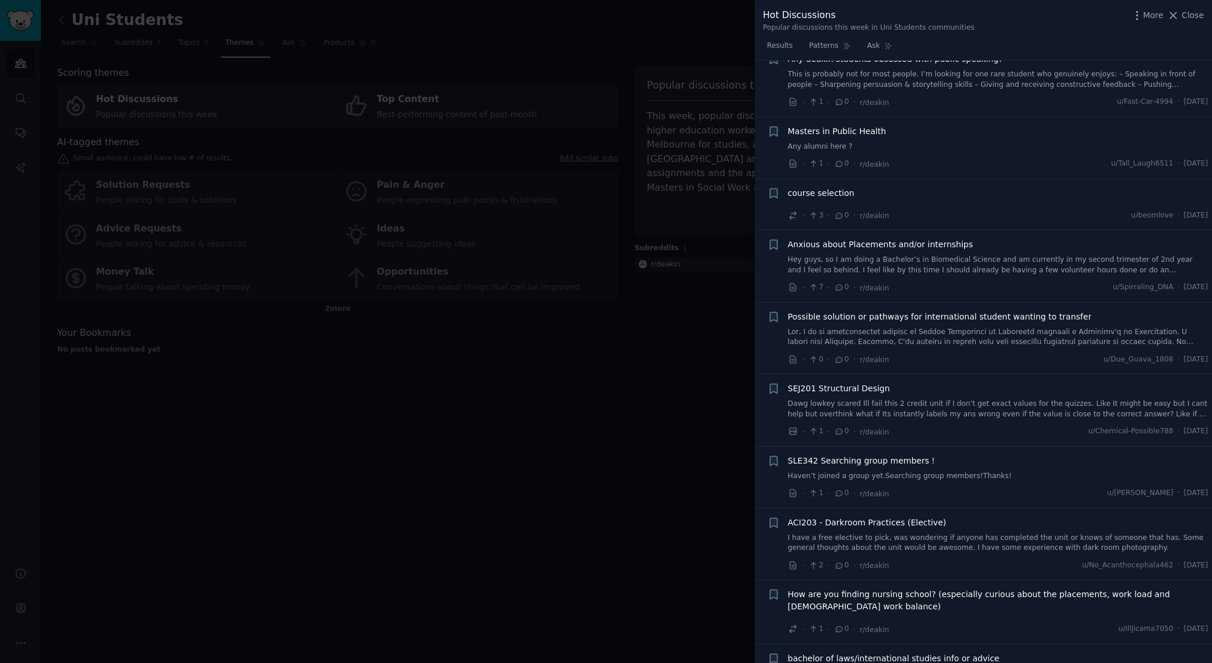
scroll to position [6670, 0]
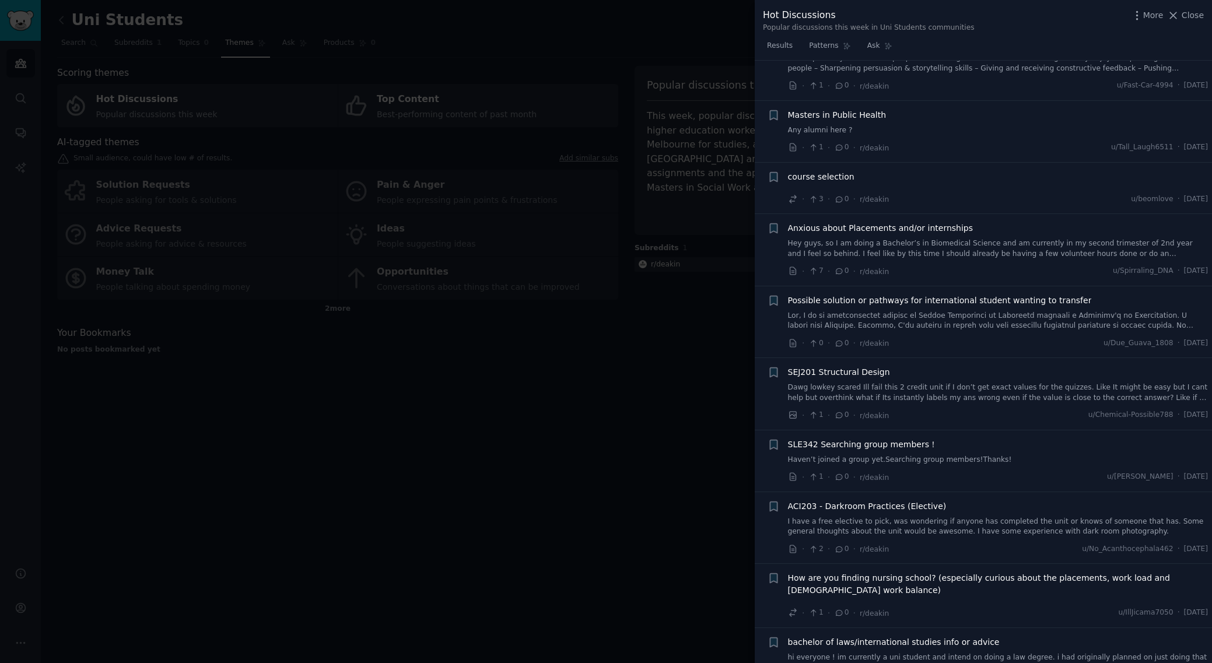
click at [665, 443] on div at bounding box center [606, 331] width 1212 height 663
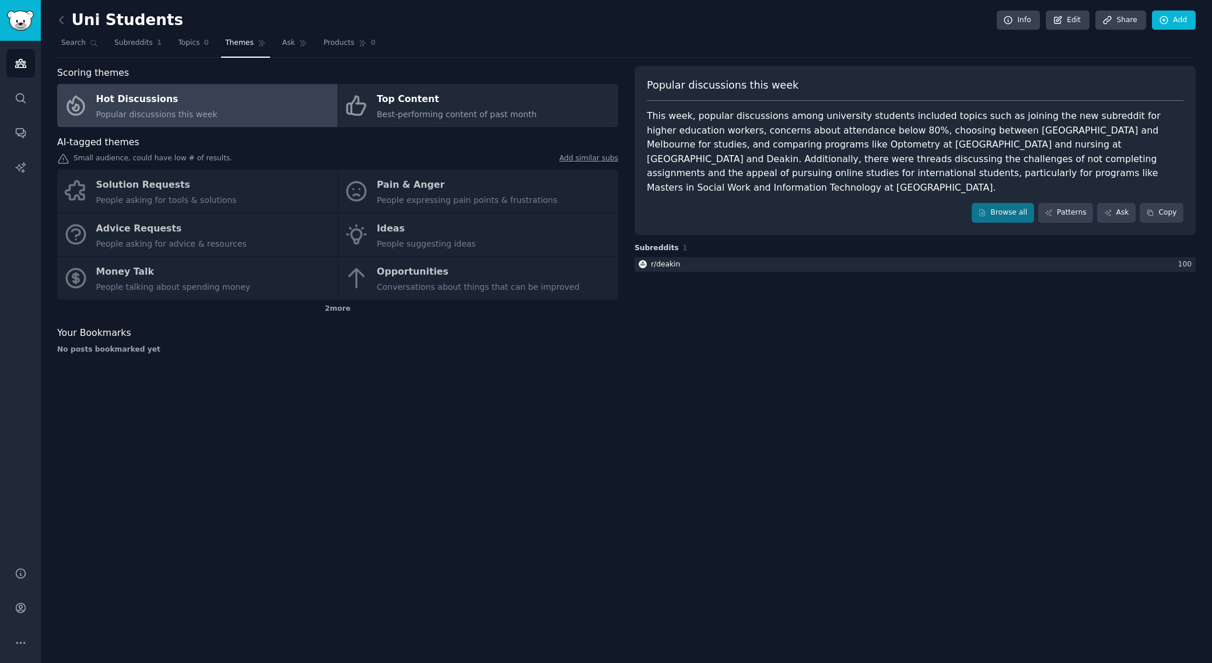
click at [432, 198] on div "Solution Requests People asking for tools & solutions Pain & Anger People expre…" at bounding box center [337, 235] width 561 height 130
click at [491, 110] on span "Best-performing content of past month" at bounding box center [457, 114] width 160 height 9
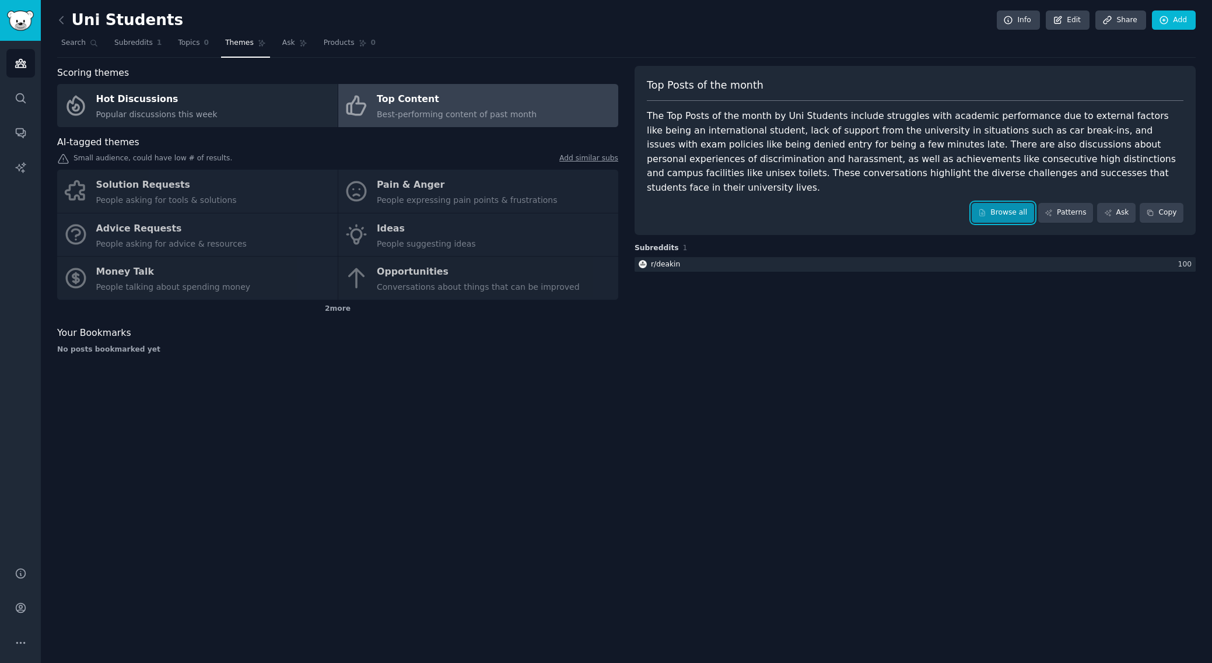
click at [990, 203] on link "Browse all" at bounding box center [1003, 213] width 62 height 20
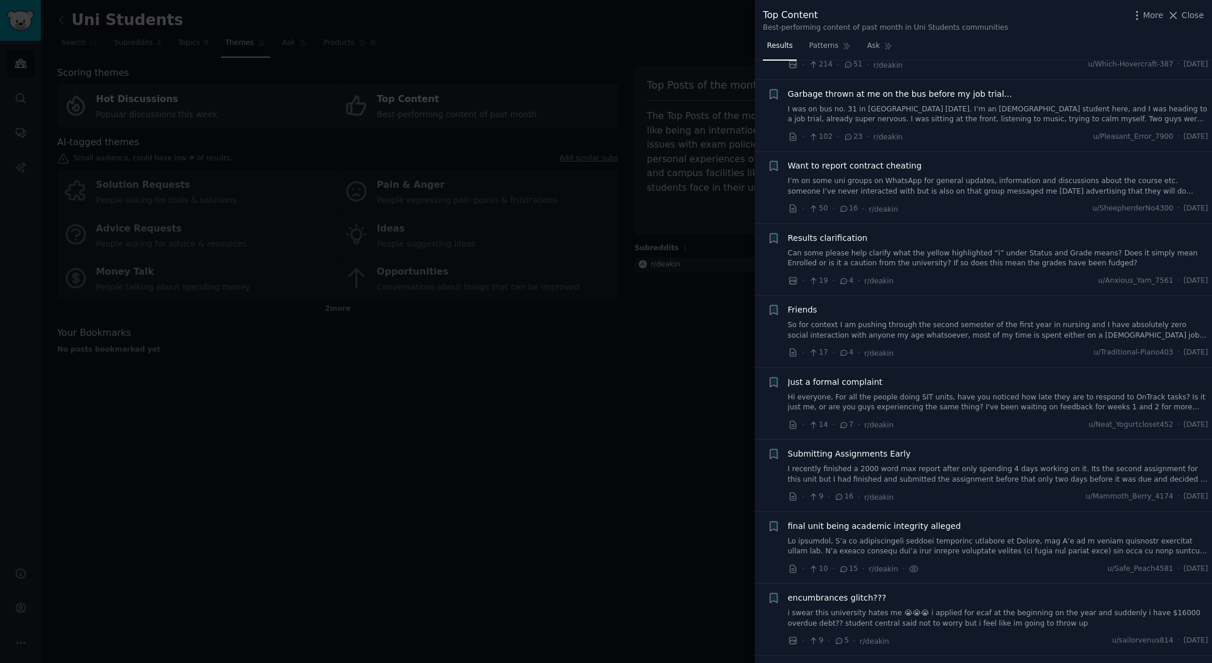
scroll to position [72, 0]
click at [846, 187] on link "I’m on some uni groups on WhatsApp for general updates, information and discuss…" at bounding box center [998, 186] width 421 height 20
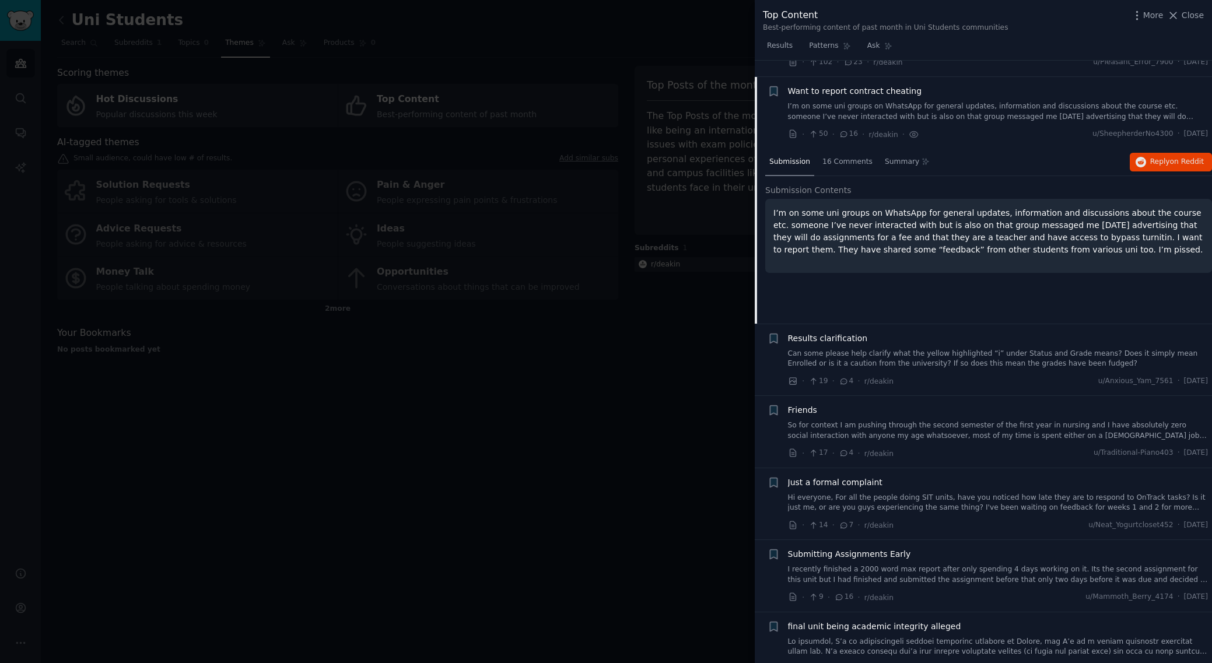
scroll to position [145, 0]
click at [832, 162] on span "16 Comments" at bounding box center [848, 163] width 50 height 11
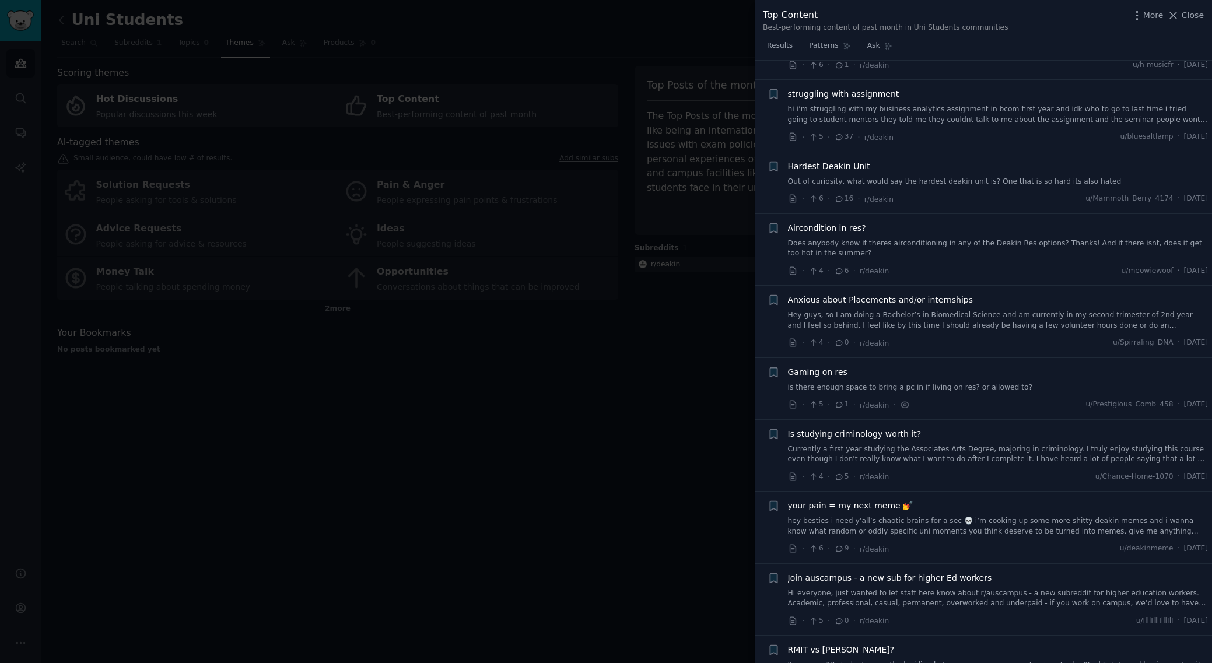
scroll to position [1152, 0]
click at [940, 174] on link "Out of curiosity, what would say the hardest deakin unit is? One that is so har…" at bounding box center [998, 179] width 421 height 11
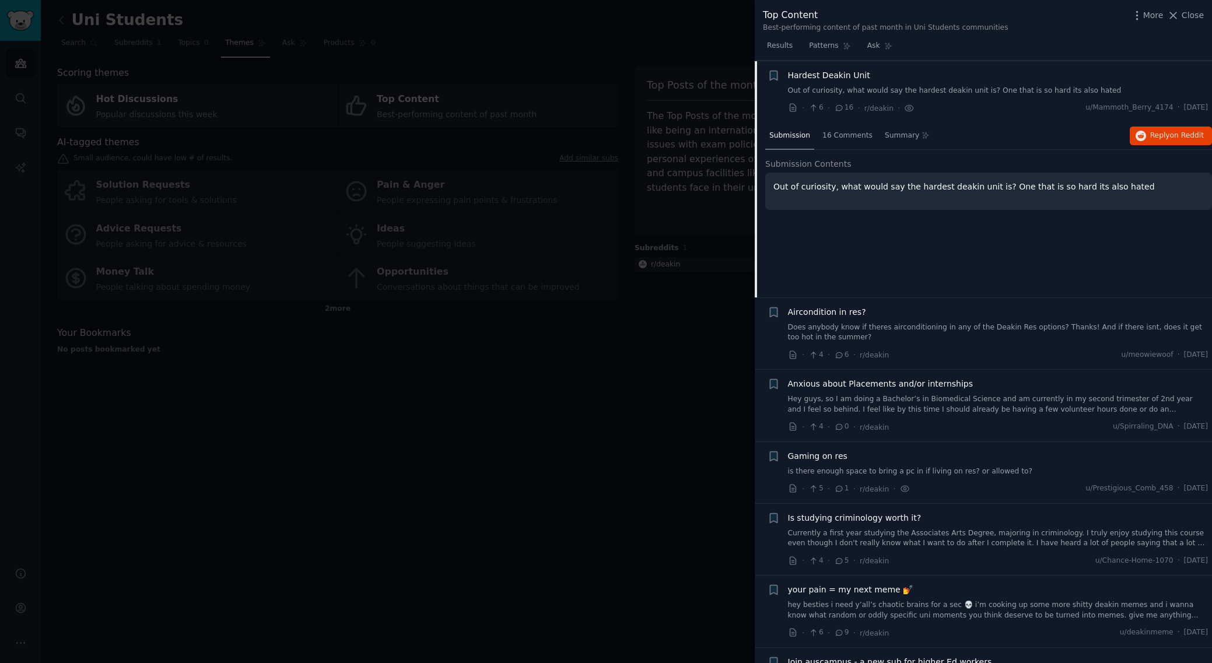
scroll to position [955, 0]
click at [825, 130] on span "16 Comments" at bounding box center [848, 135] width 50 height 11
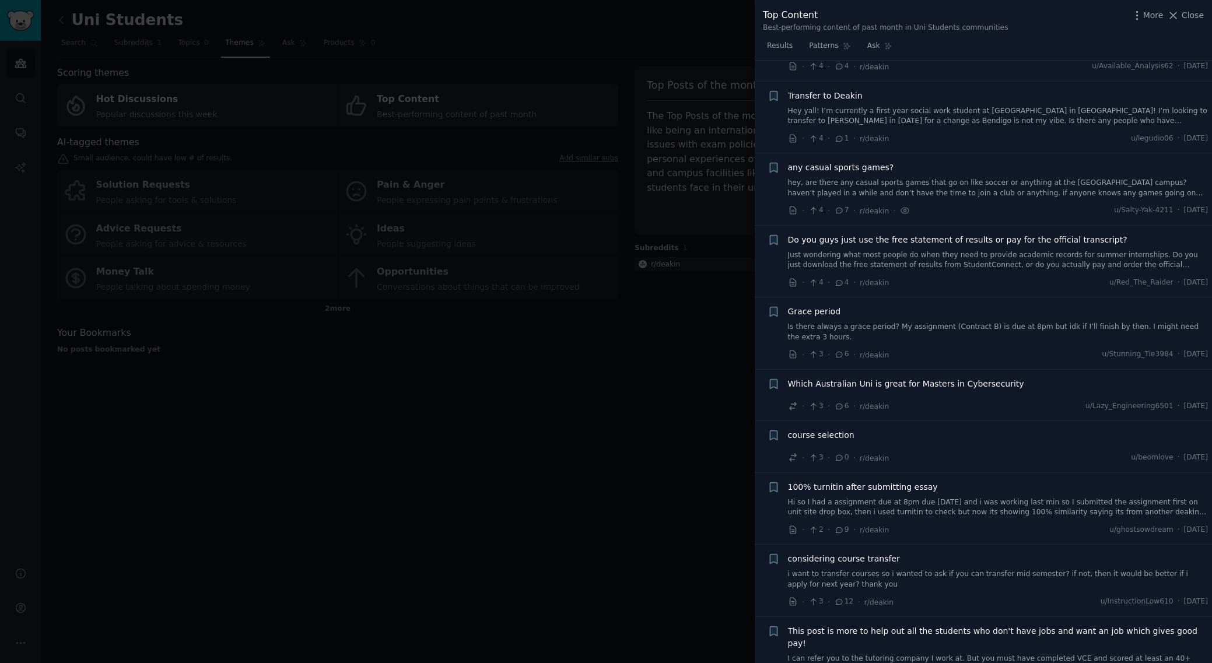
scroll to position [1830, 0]
click at [838, 204] on div "· 4 · 7 · r/[PERSON_NAME] ·" at bounding box center [849, 210] width 123 height 12
click at [838, 209] on icon at bounding box center [839, 210] width 11 height 8
click at [830, 191] on link "hey, are there any casual sports games that go on like soccer or anything at th…" at bounding box center [998, 187] width 421 height 20
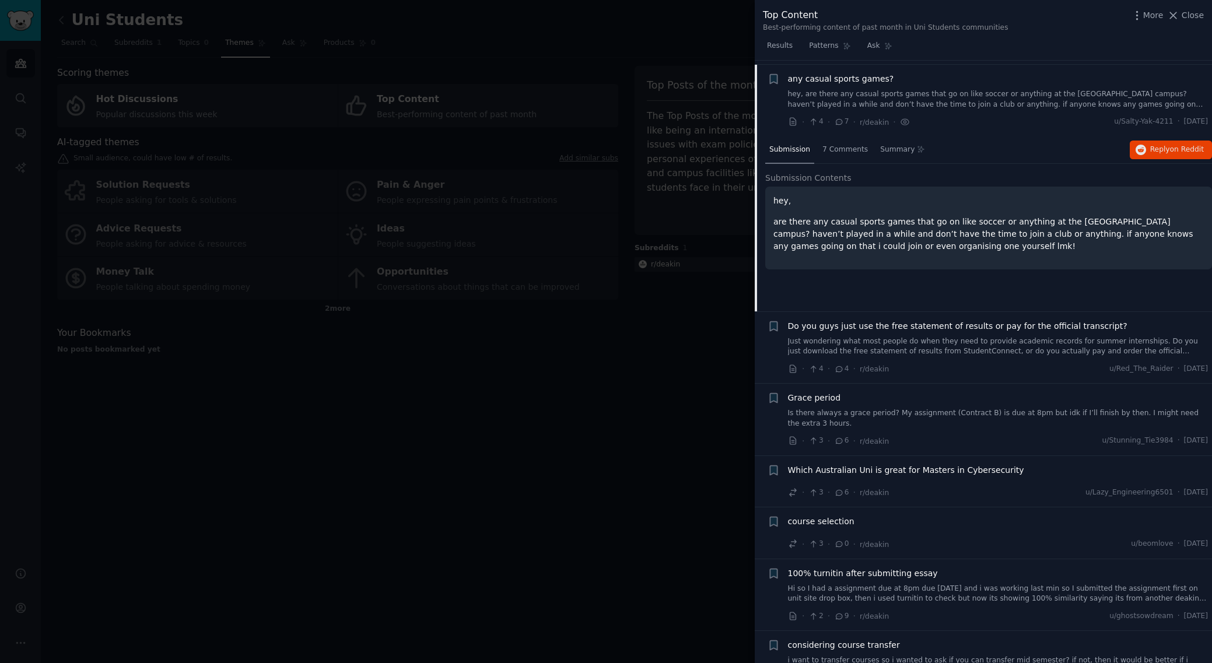
scroll to position [1727, 0]
click at [833, 141] on span "7 Comments" at bounding box center [846, 146] width 46 height 11
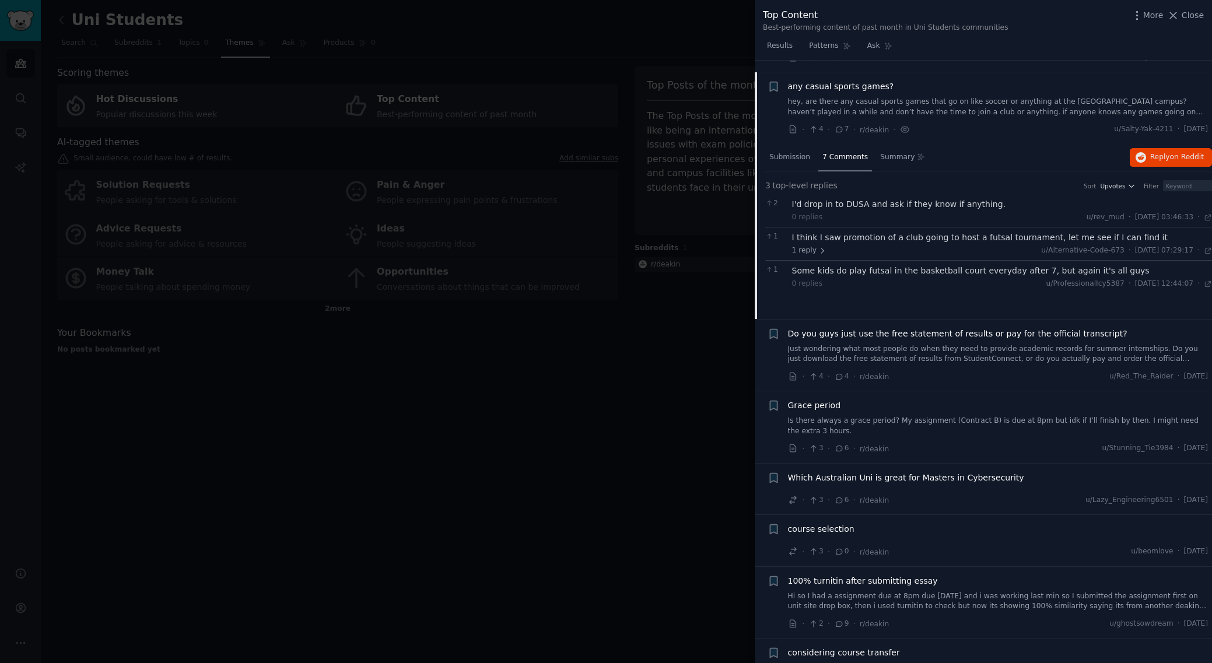
scroll to position [1718, 0]
click at [810, 249] on span "1 reply" at bounding box center [809, 248] width 35 height 11
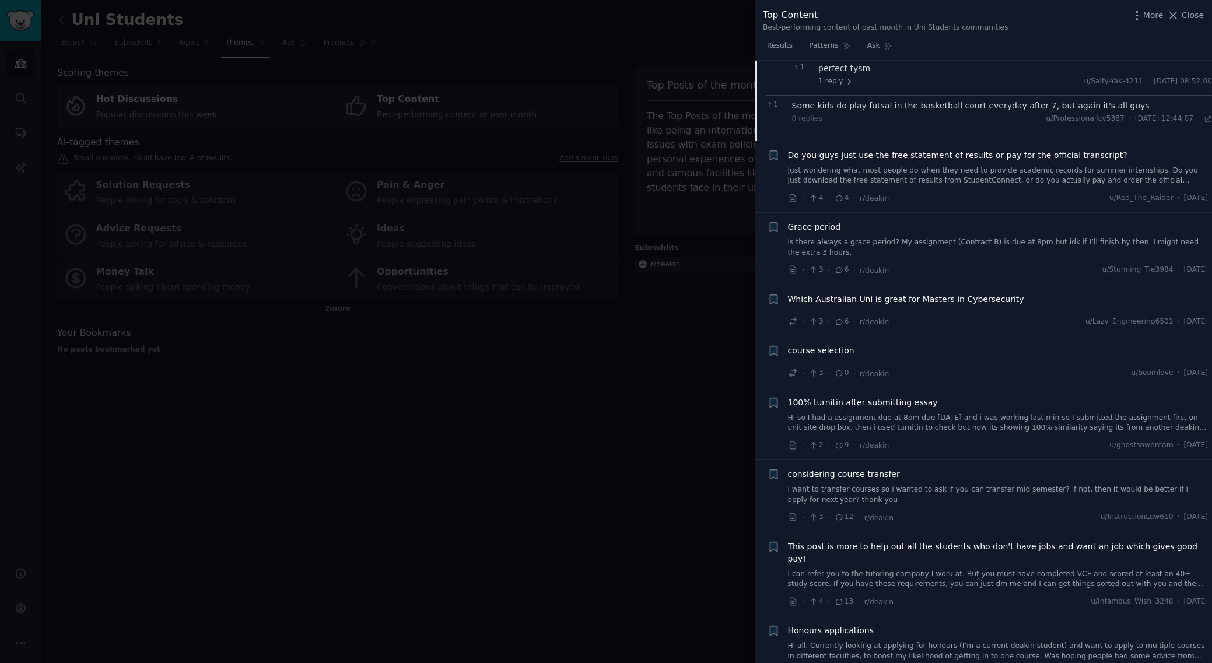
scroll to position [1927, 0]
